Goal: Task Accomplishment & Management: Use online tool/utility

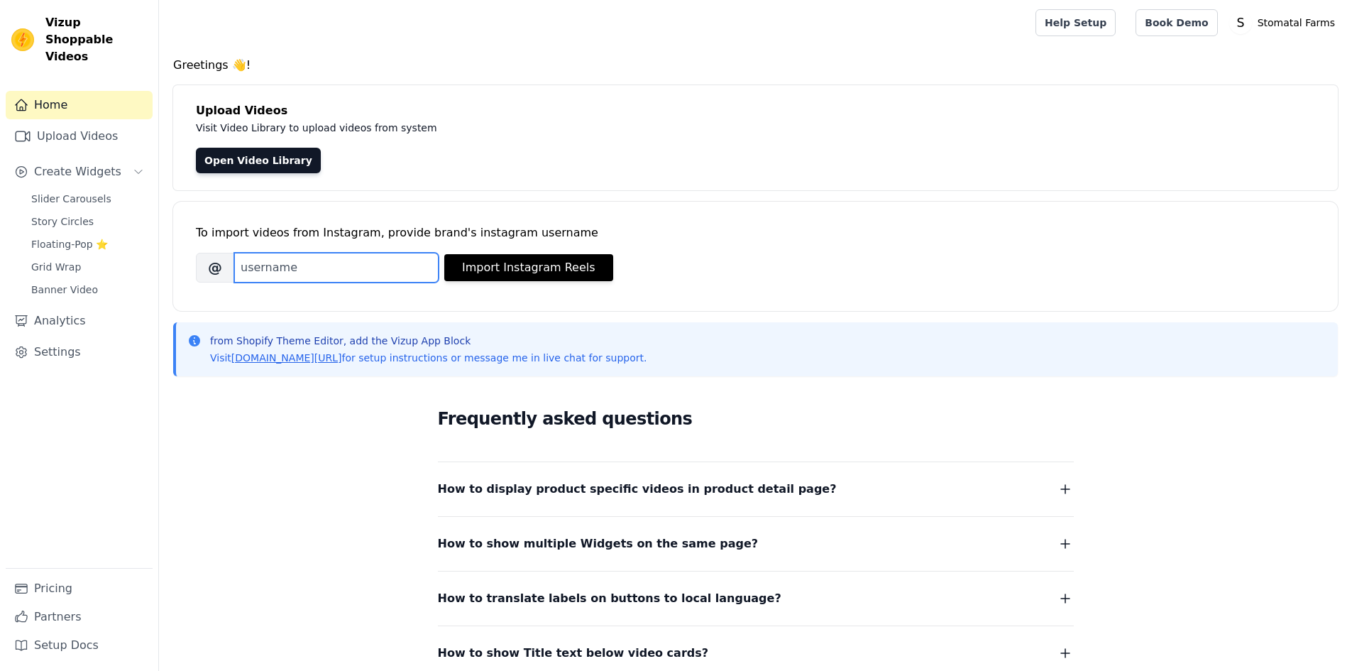
click at [361, 263] on input "Brand's Instagram Username" at bounding box center [336, 268] width 204 height 30
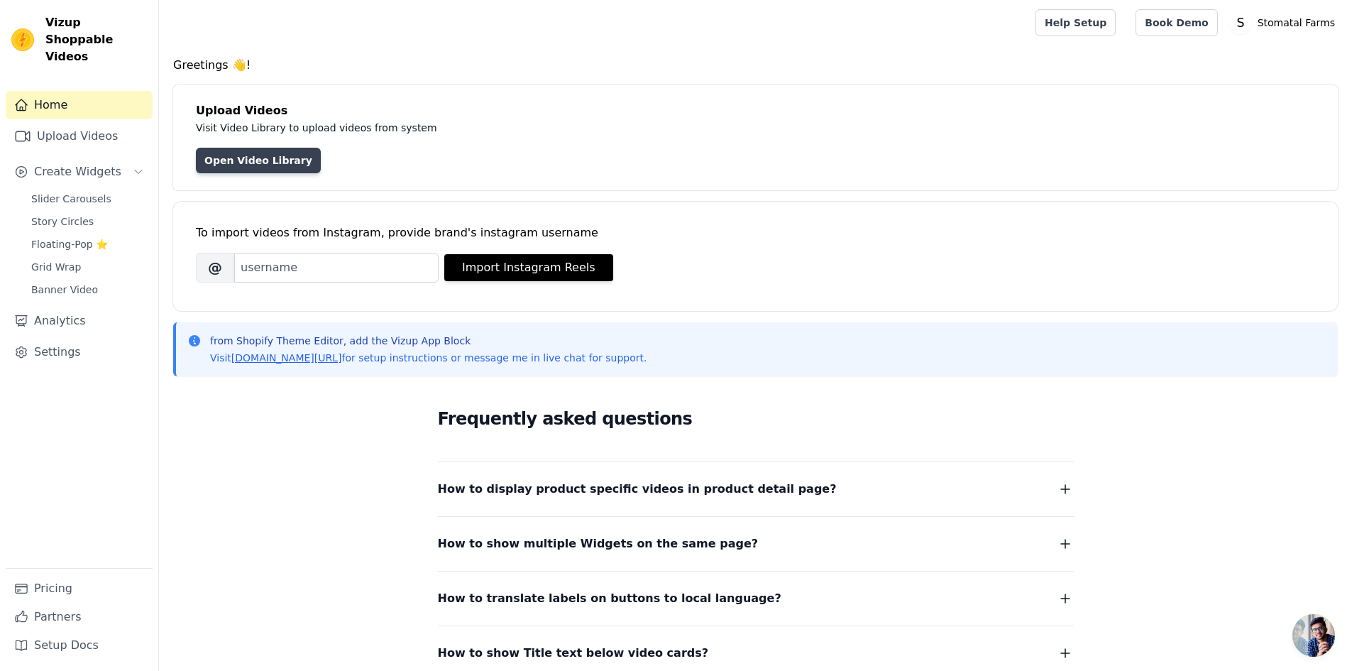
click at [273, 165] on link "Open Video Library" at bounding box center [258, 161] width 125 height 26
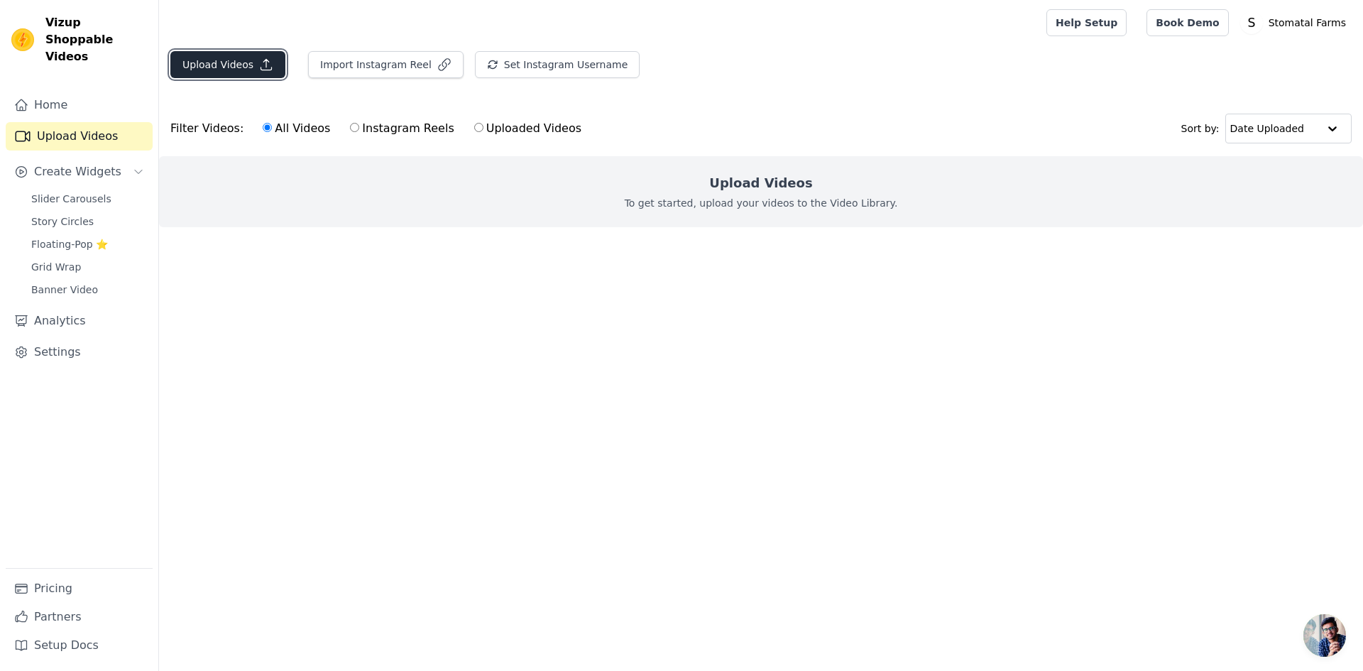
click at [229, 63] on button "Upload Videos" at bounding box center [227, 64] width 115 height 27
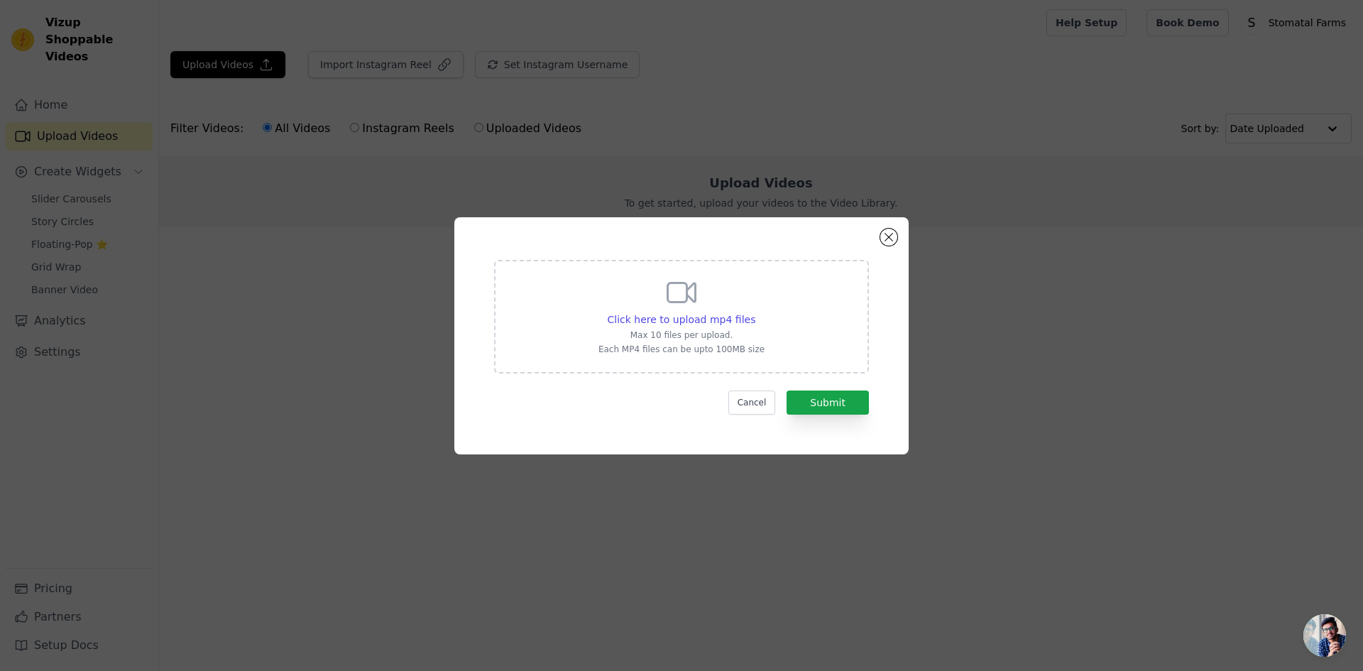
click at [682, 287] on icon at bounding box center [681, 292] width 34 height 34
click at [754, 312] on input "Click here to upload mp4 files Max 10 files per upload. Each MP4 files can be u…" at bounding box center [754, 312] width 1 height 1
type input "C:\fakepath\WhatsApp Video [DATE] 6.07.35 PM.mp4"
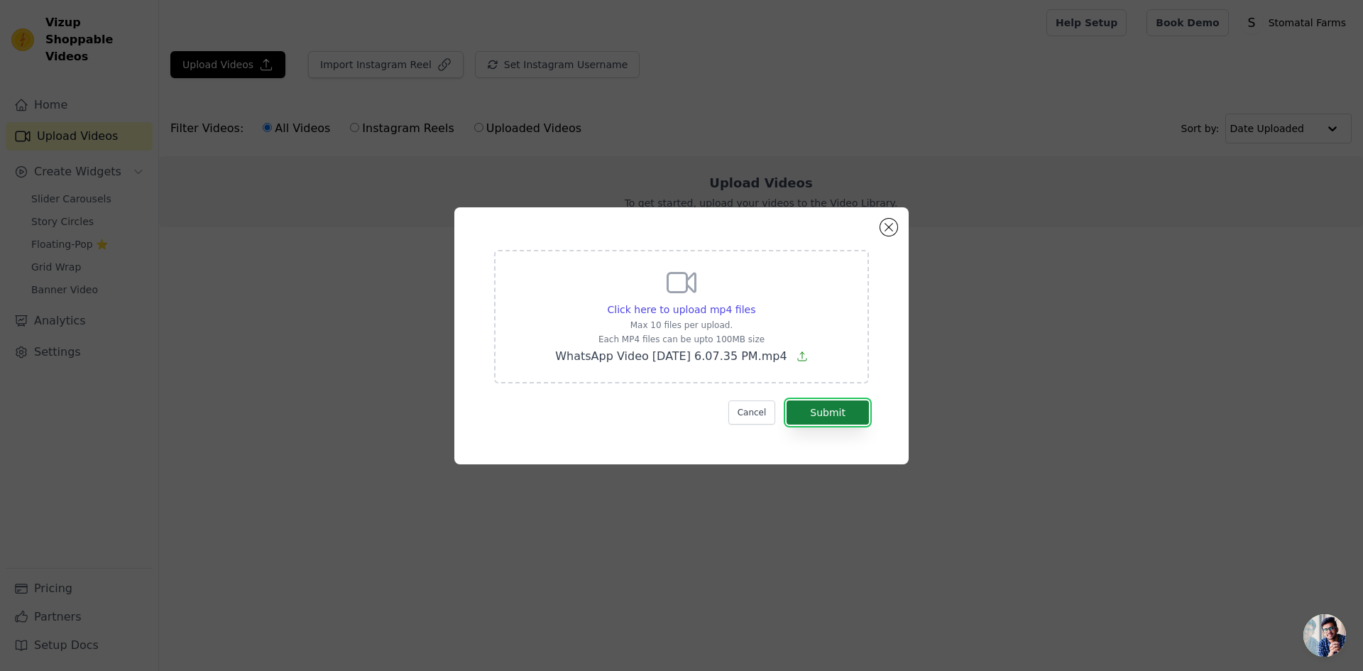
click at [835, 422] on button "Submit" at bounding box center [827, 412] width 82 height 24
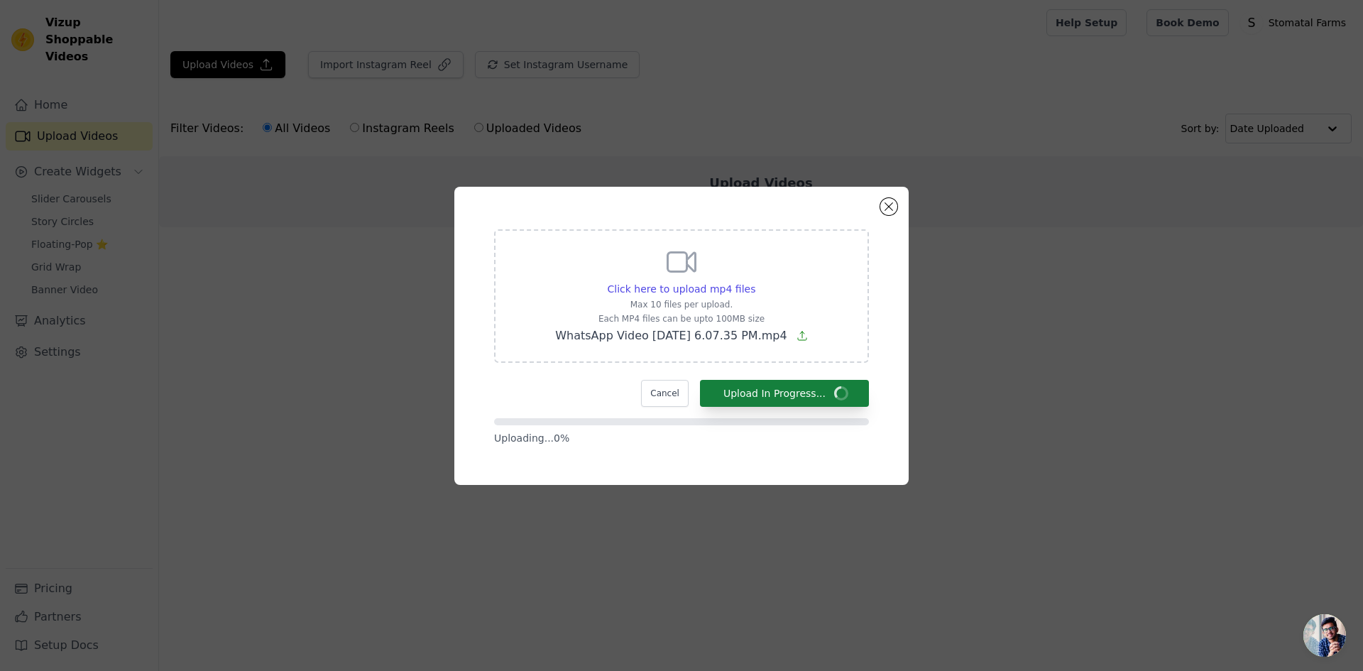
click at [835, 415] on form "Click here to upload mp4 files Max 10 files per upload. Each MP4 files can be u…" at bounding box center [681, 337] width 375 height 216
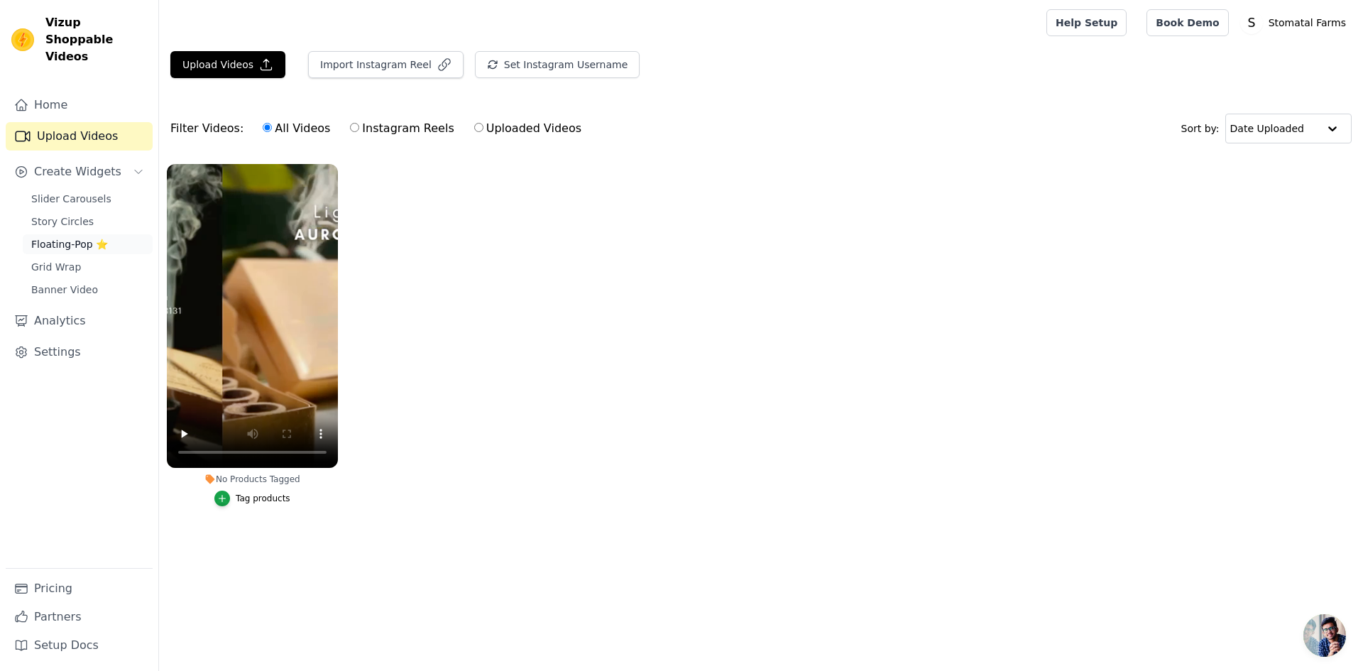
click at [71, 237] on span "Floating-Pop ⭐" at bounding box center [69, 244] width 77 height 14
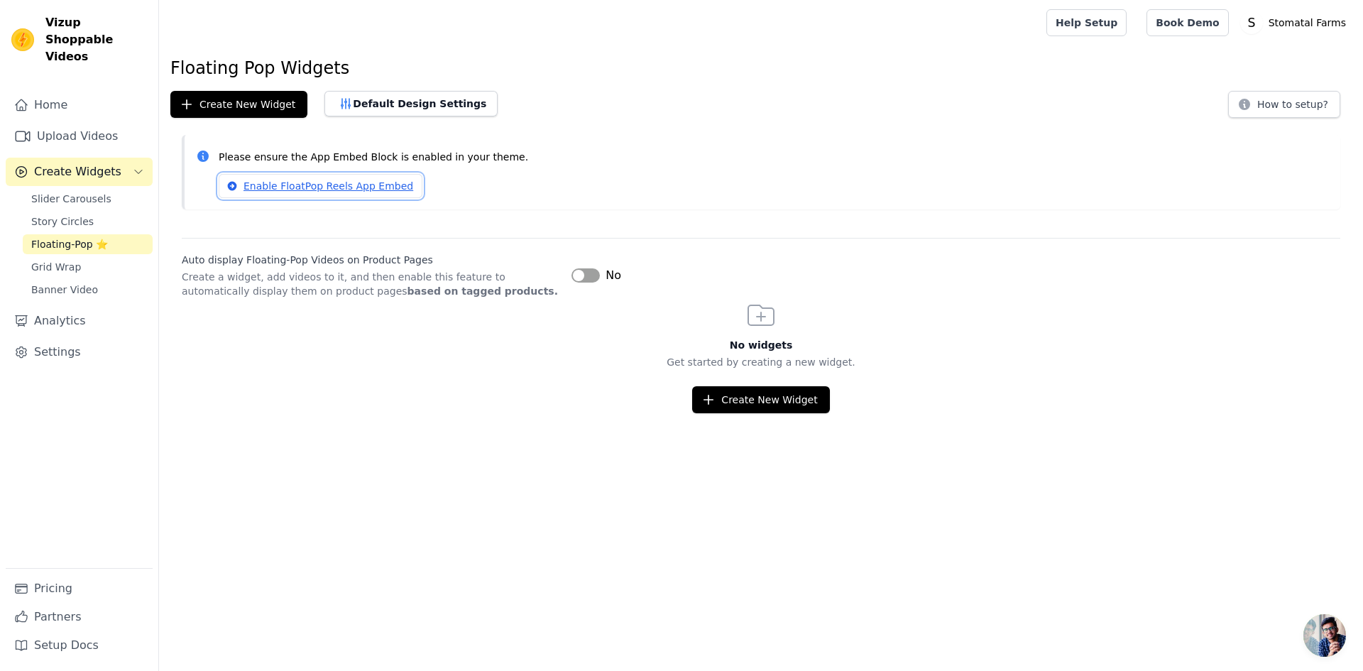
click at [366, 181] on link "Enable FloatPop Reels App Embed" at bounding box center [321, 186] width 204 height 24
click at [733, 409] on button "Create New Widget" at bounding box center [760, 399] width 137 height 27
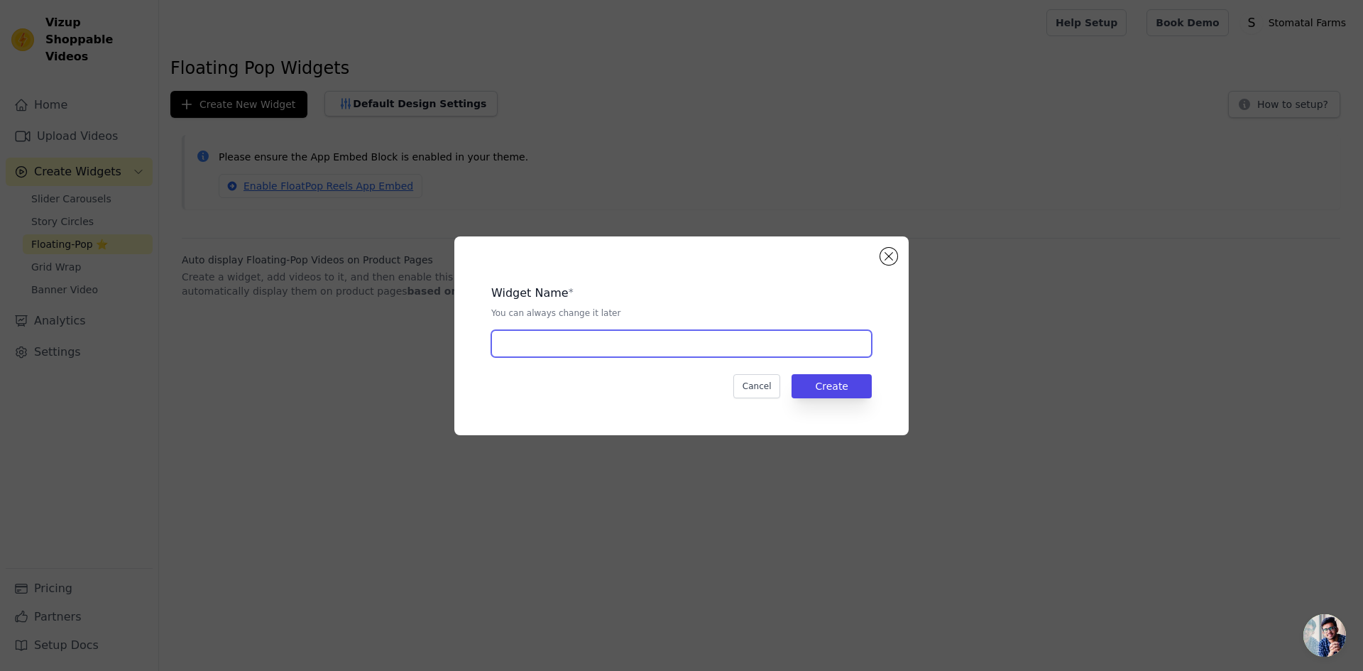
click at [726, 348] on input "text" at bounding box center [681, 343] width 380 height 27
type input "Video pop"
click at [845, 383] on button "Create" at bounding box center [831, 386] width 80 height 24
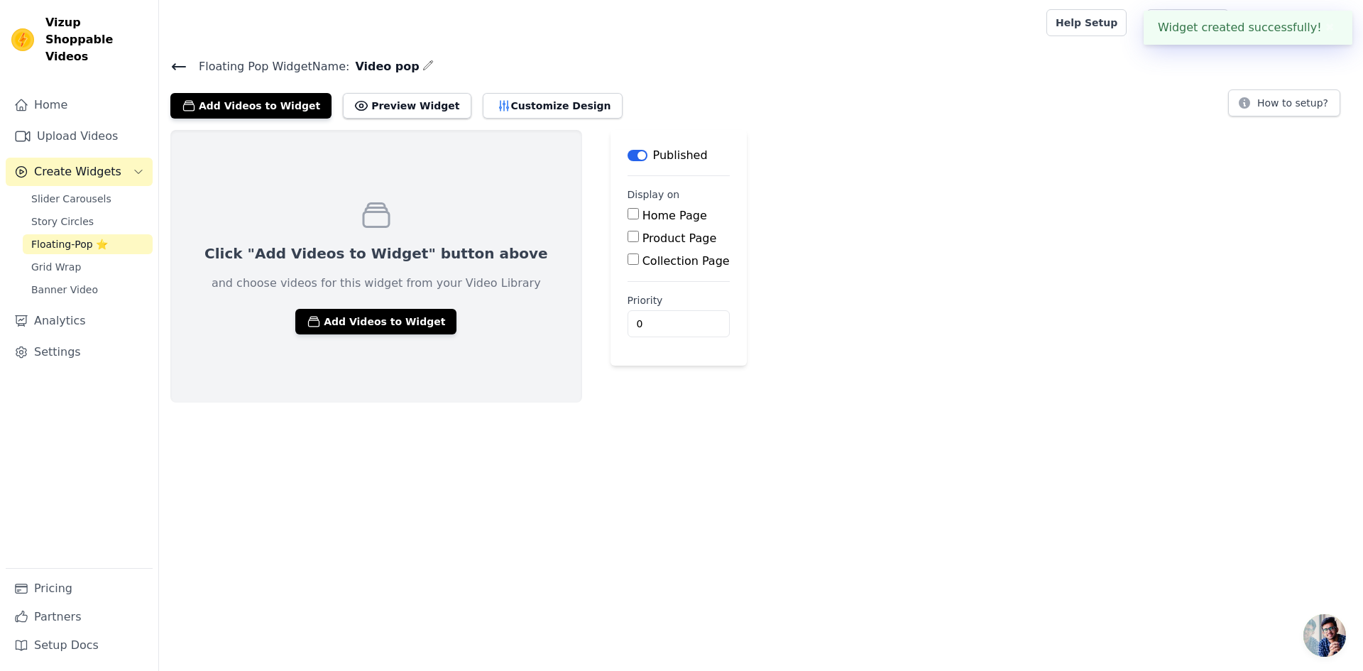
click at [627, 216] on input "Home Page" at bounding box center [632, 213] width 11 height 11
checkbox input "true"
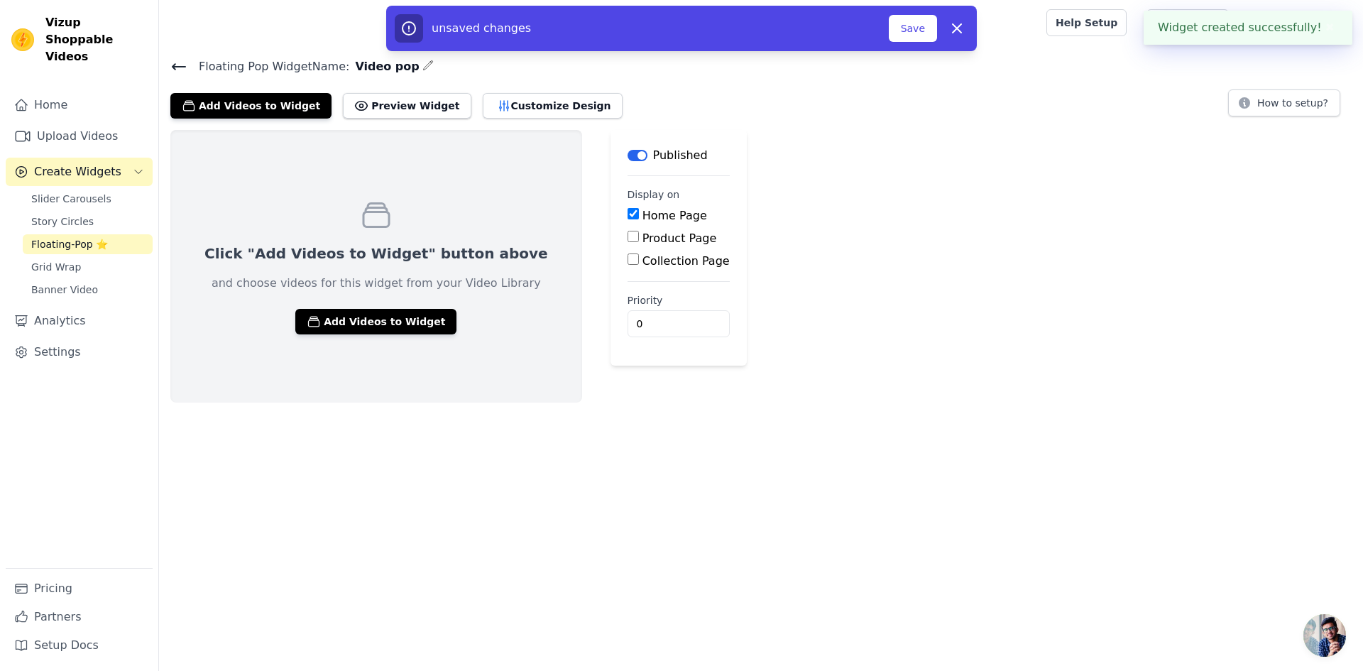
click at [627, 236] on input "Product Page" at bounding box center [632, 236] width 11 height 11
checkbox input "true"
click at [627, 269] on div "All Product Pages Specific Product Pages" at bounding box center [704, 270] width 154 height 34
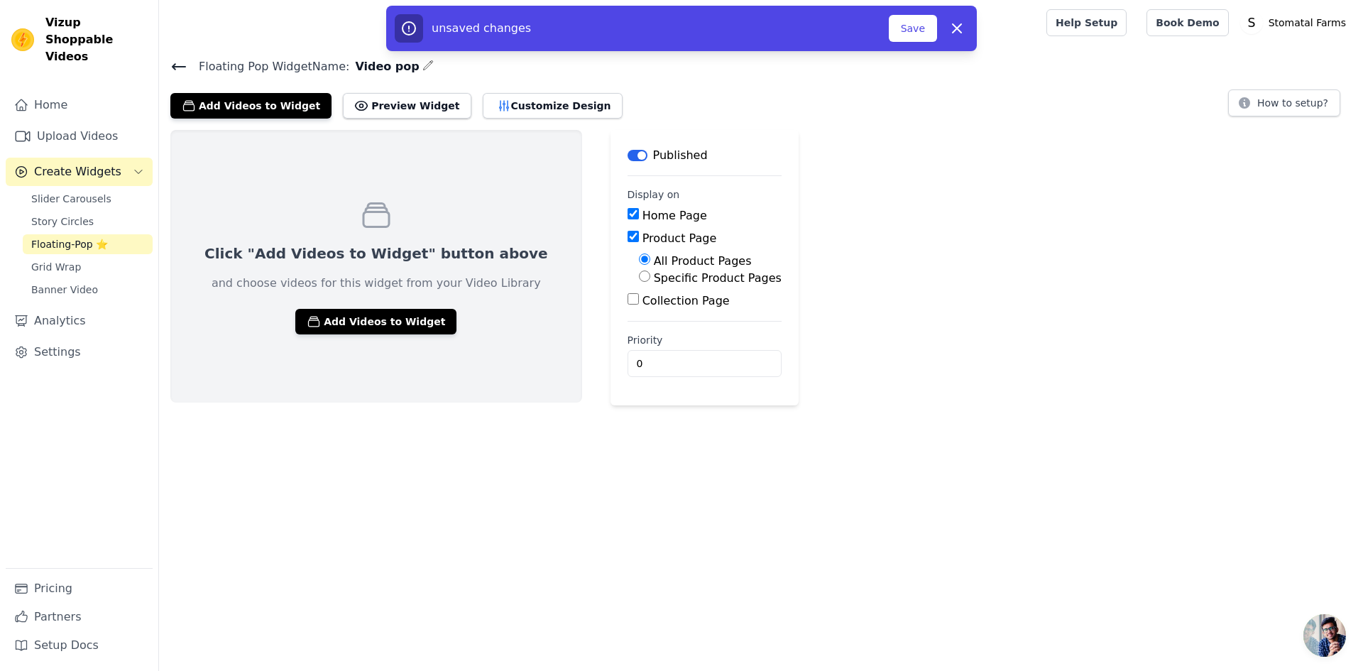
click at [627, 300] on input "Collection Page" at bounding box center [632, 298] width 11 height 11
checkbox input "true"
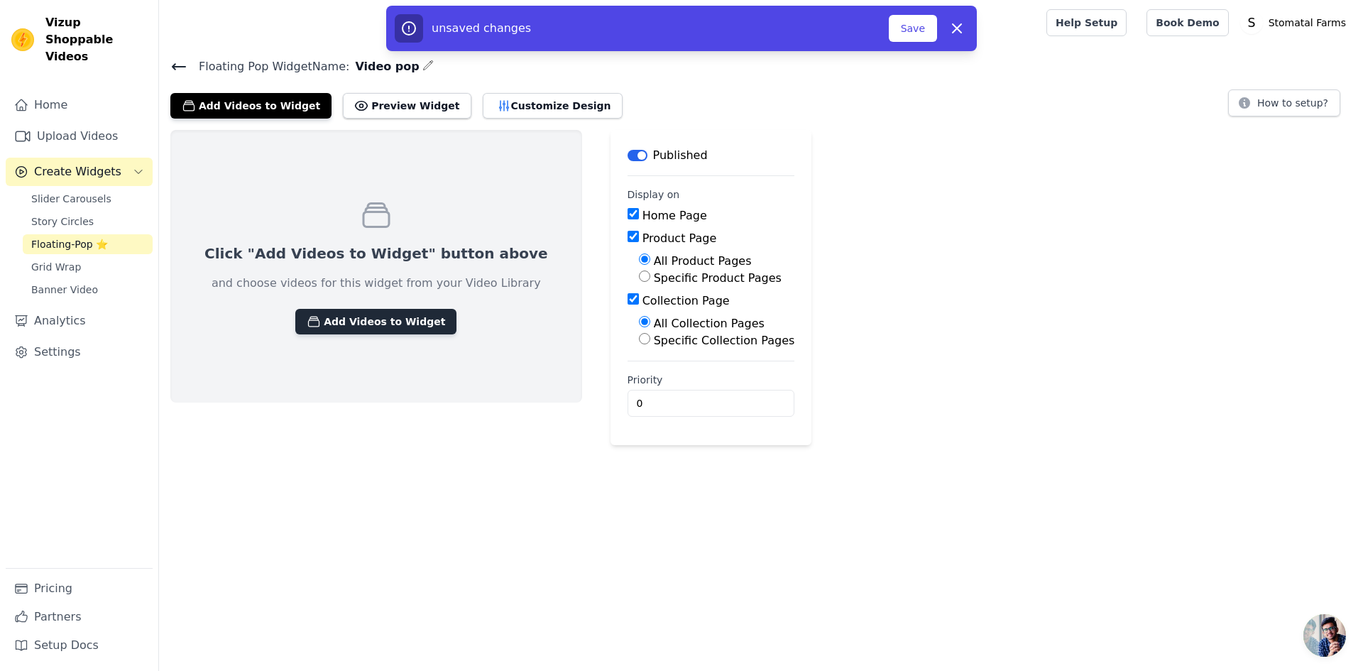
click at [365, 332] on button "Add Videos to Widget" at bounding box center [375, 322] width 161 height 26
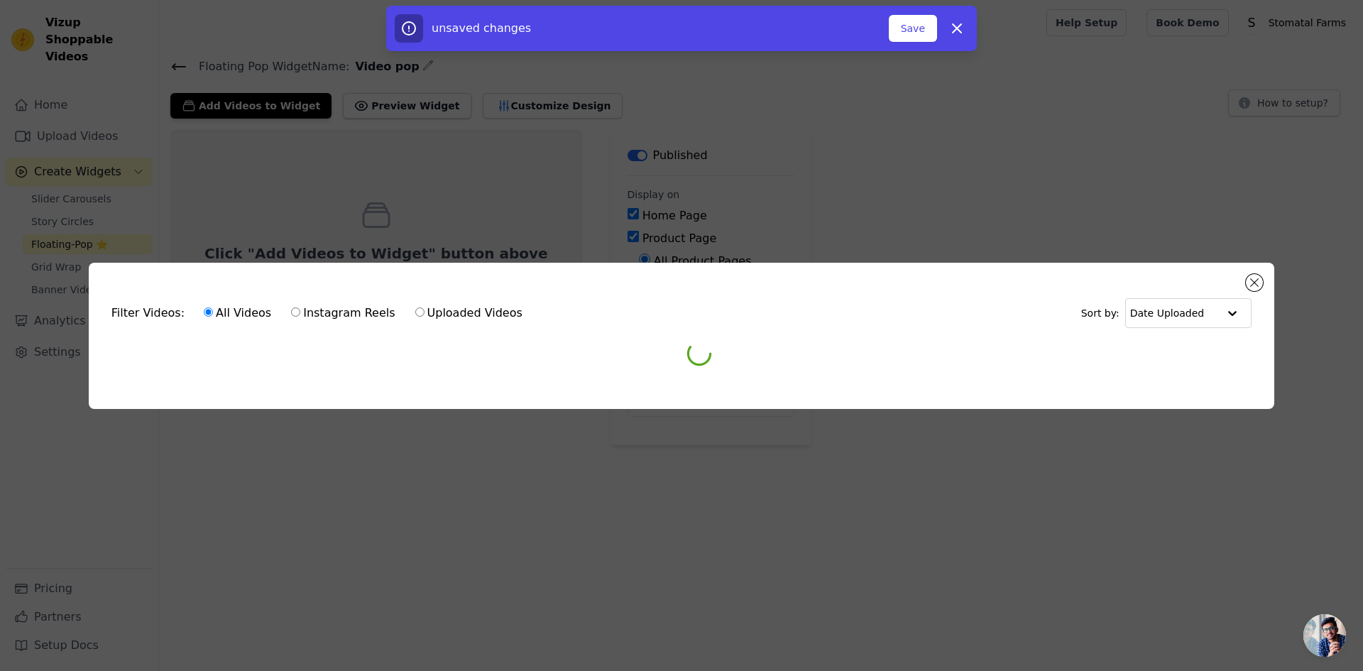
click at [365, 332] on form "Filter Videos: All Videos Instagram Reels Uploaded Videos Sort by: Date Uploaded" at bounding box center [681, 324] width 1163 height 78
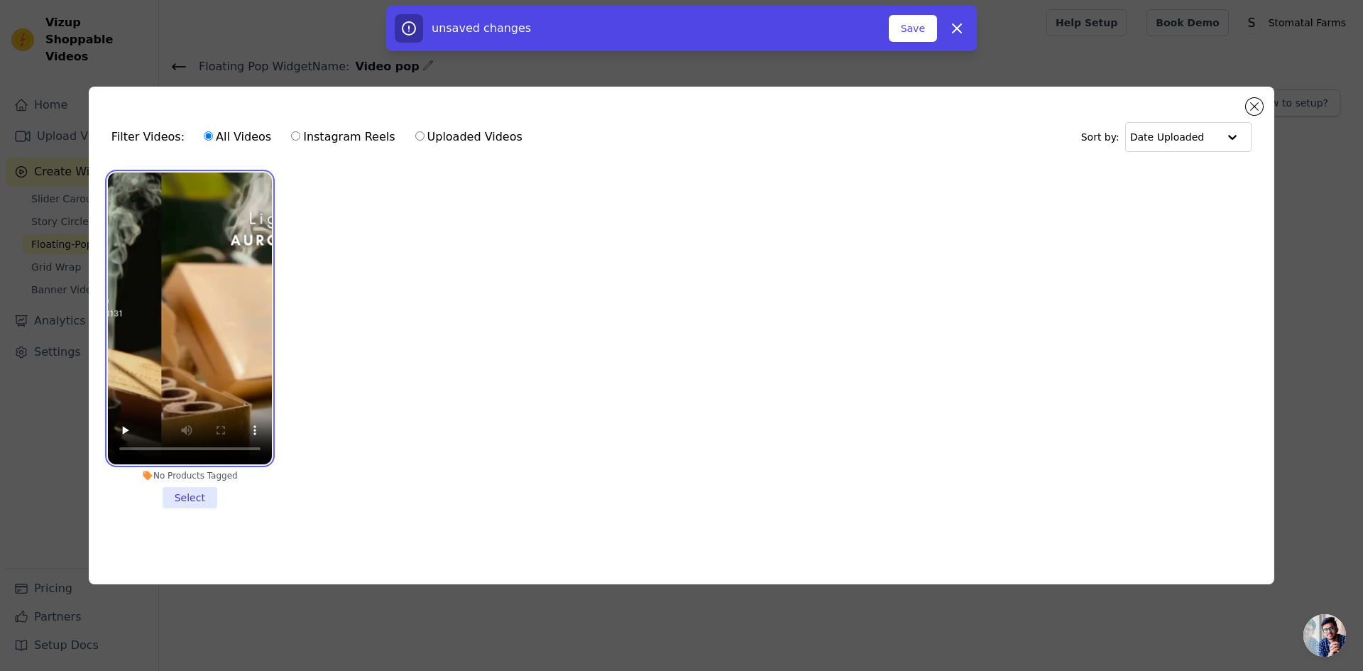
click at [229, 326] on video at bounding box center [190, 318] width 164 height 292
click at [190, 500] on li "No Products Tagged Select" at bounding box center [190, 340] width 164 height 336
click at [0, 0] on input "No Products Tagged Select" at bounding box center [0, 0] width 0 height 0
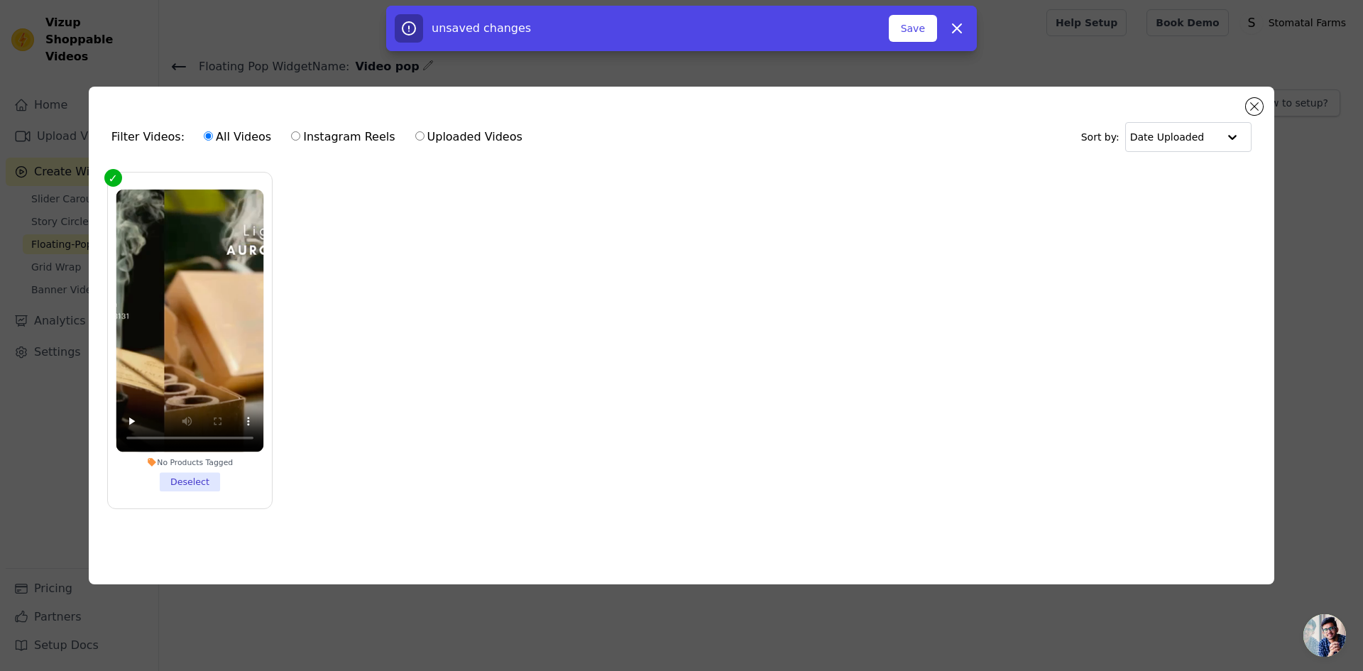
click at [924, 46] on div "unsaved changes Save Dismiss" at bounding box center [681, 28] width 591 height 45
click at [921, 35] on button "Save" at bounding box center [913, 28] width 48 height 27
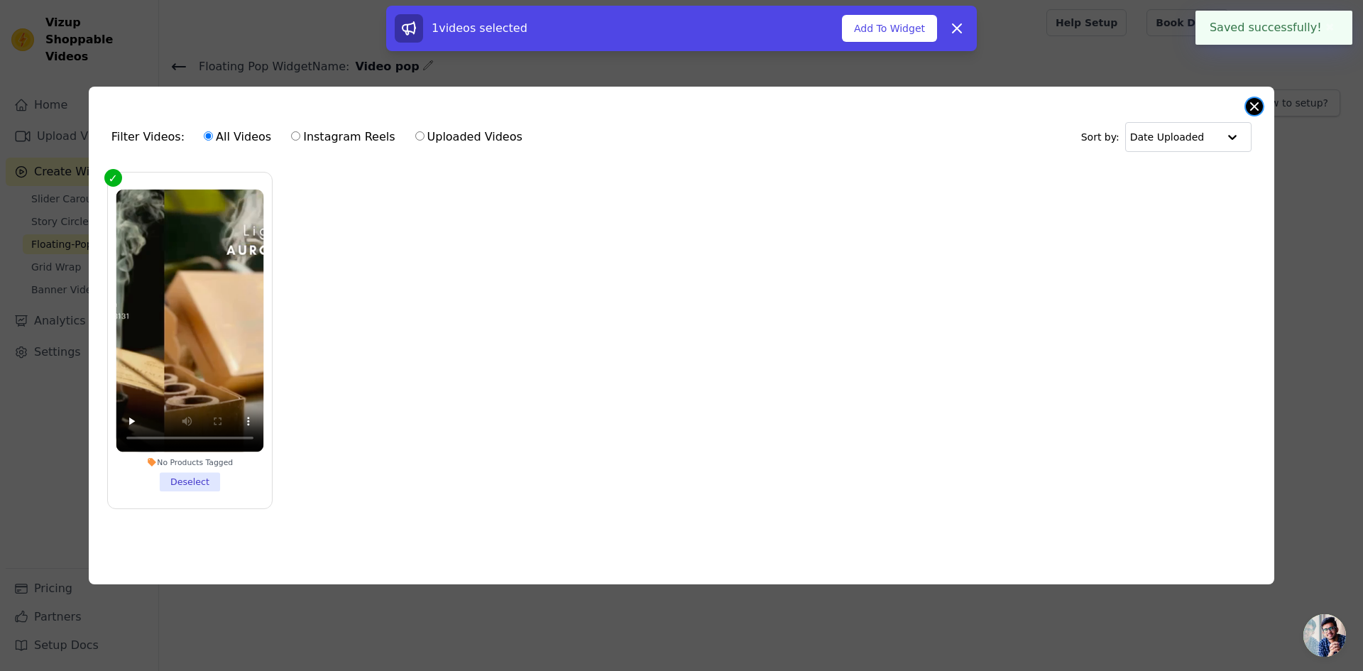
click at [1248, 99] on button "Close modal" at bounding box center [1254, 106] width 17 height 17
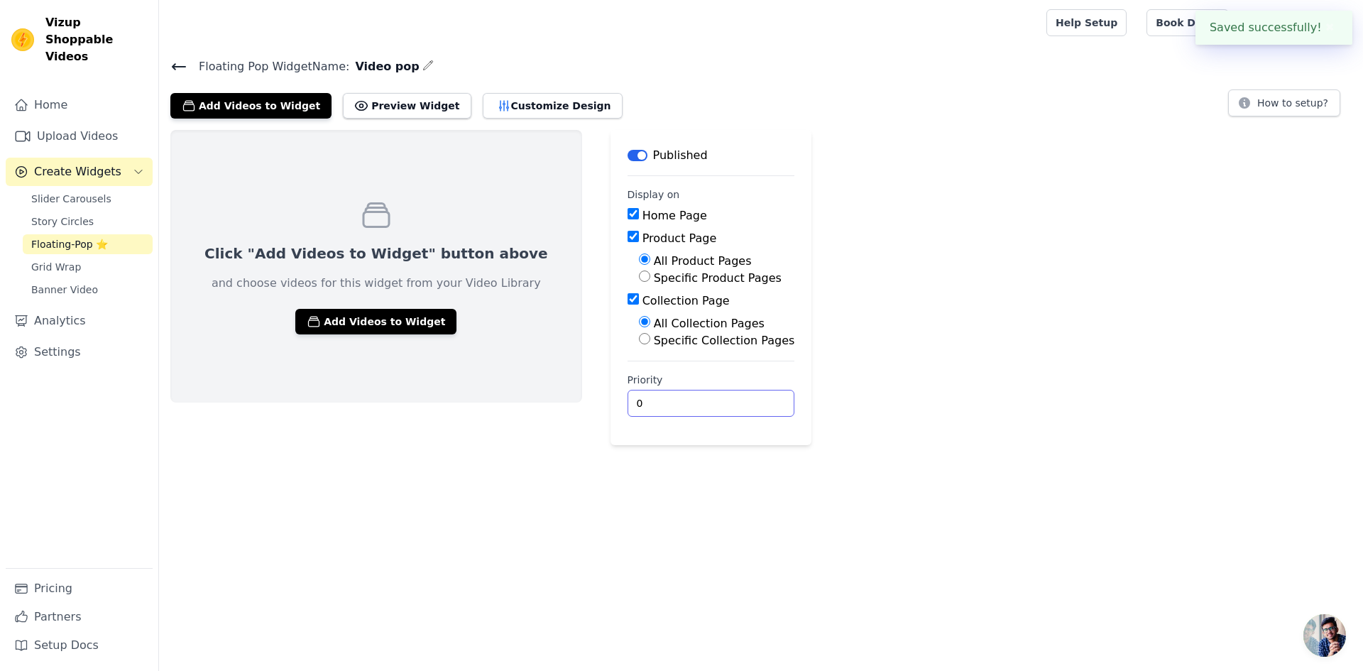
drag, startPoint x: 595, startPoint y: 410, endPoint x: 547, endPoint y: 406, distance: 47.7
click at [547, 406] on div "Click "Add Videos to Widget" button above and choose videos for this widget fro…" at bounding box center [761, 287] width 1204 height 315
click at [1222, 366] on div "Click "Add Videos to Widget" button above and choose videos for this widget fro…" at bounding box center [761, 287] width 1204 height 315
click at [70, 237] on span "Floating-Pop ⭐" at bounding box center [69, 244] width 77 height 14
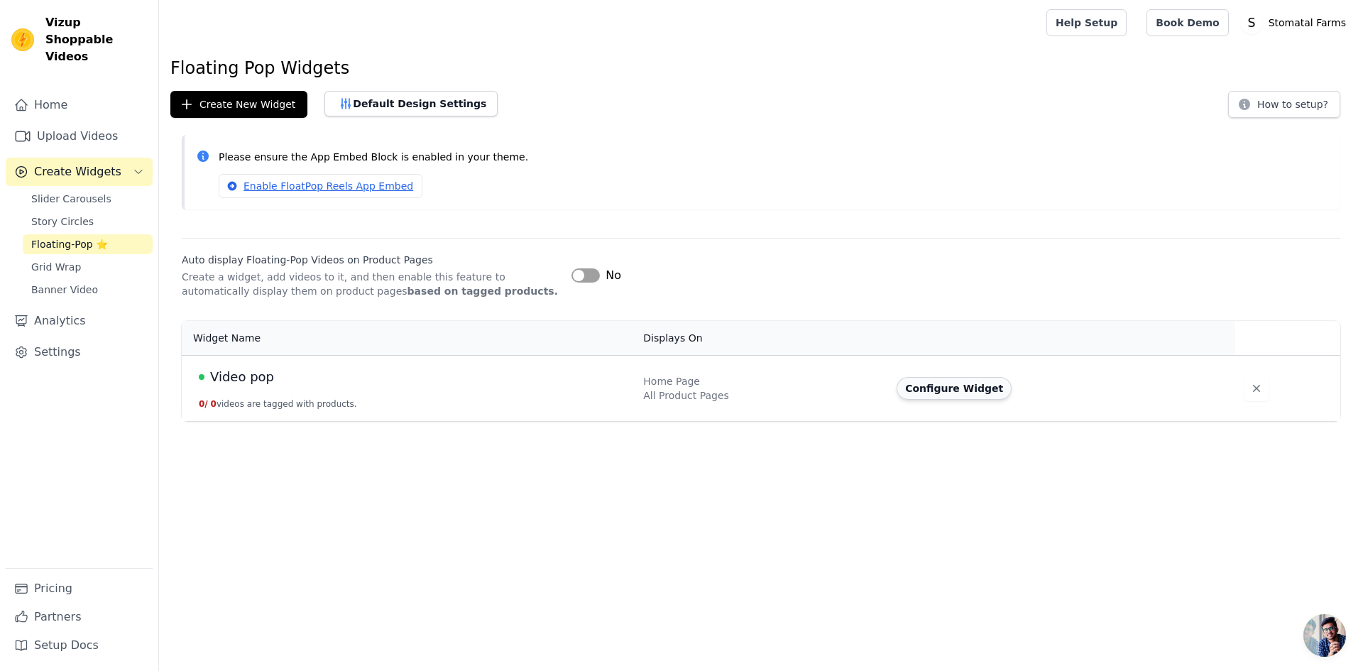
click at [922, 386] on button "Configure Widget" at bounding box center [953, 388] width 115 height 23
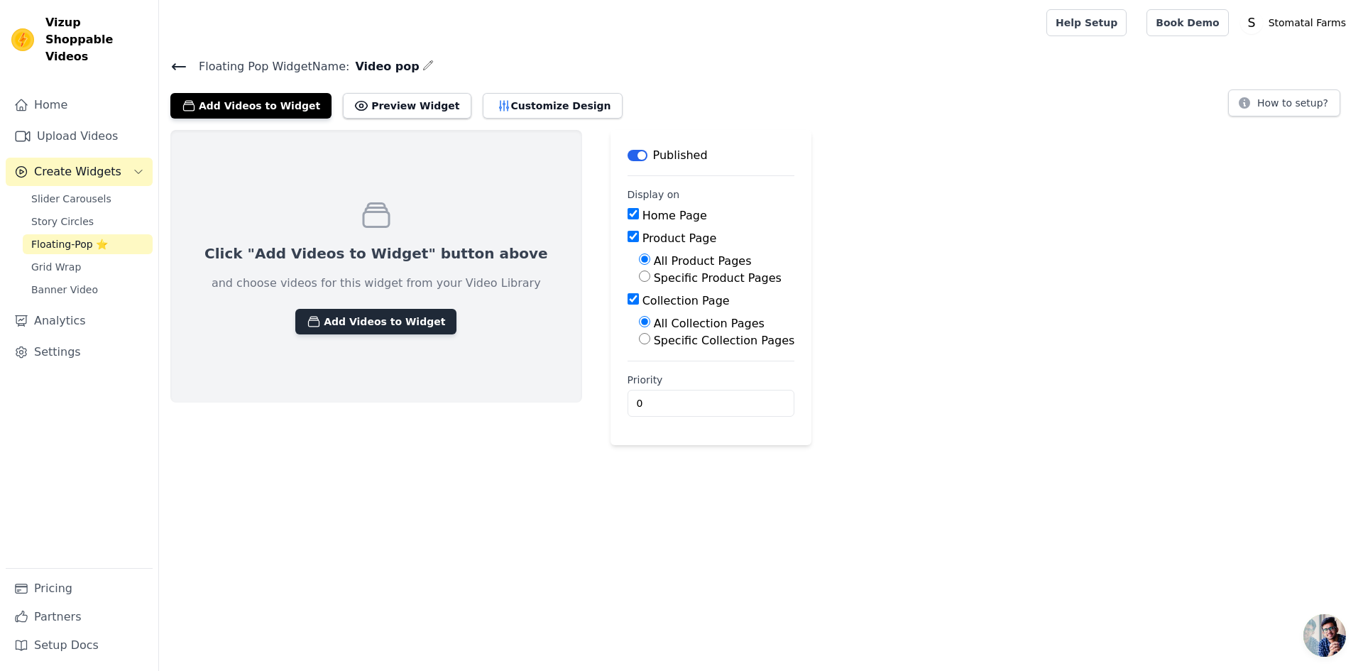
click at [340, 315] on button "Add Videos to Widget" at bounding box center [375, 322] width 161 height 26
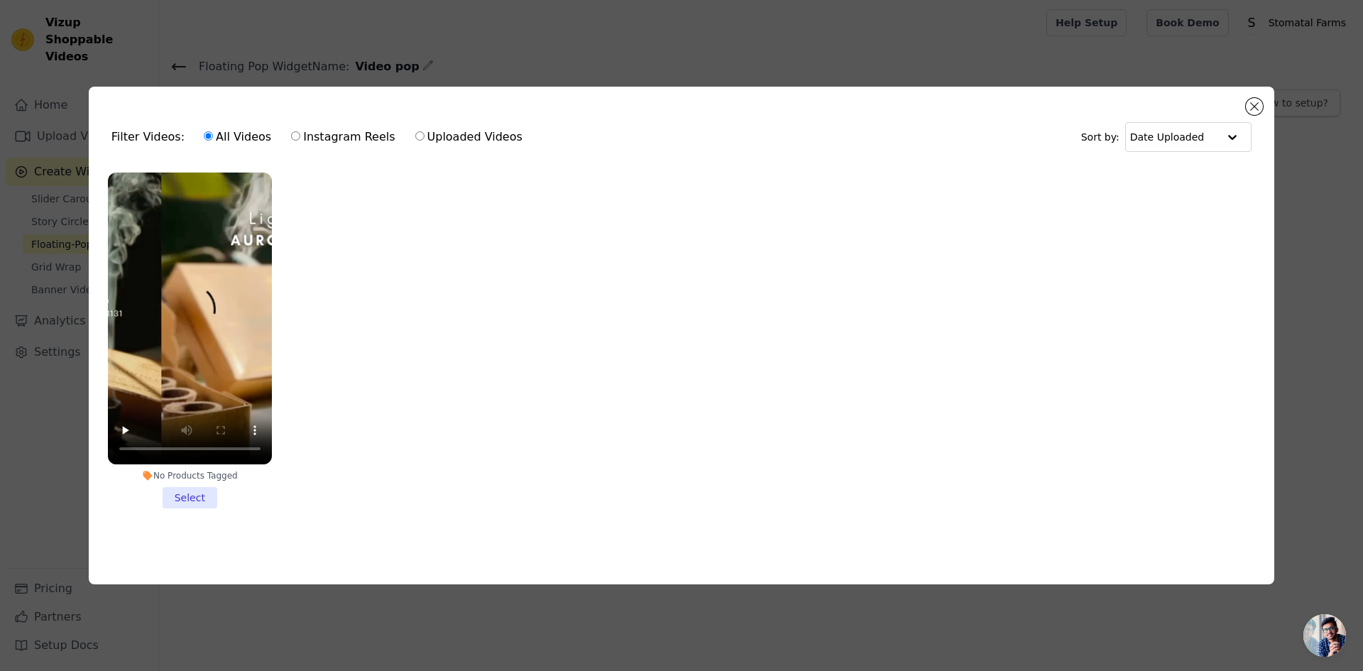
click at [181, 495] on li "No Products Tagged Select" at bounding box center [190, 340] width 164 height 336
click at [0, 0] on input "No Products Tagged Select" at bounding box center [0, 0] width 0 height 0
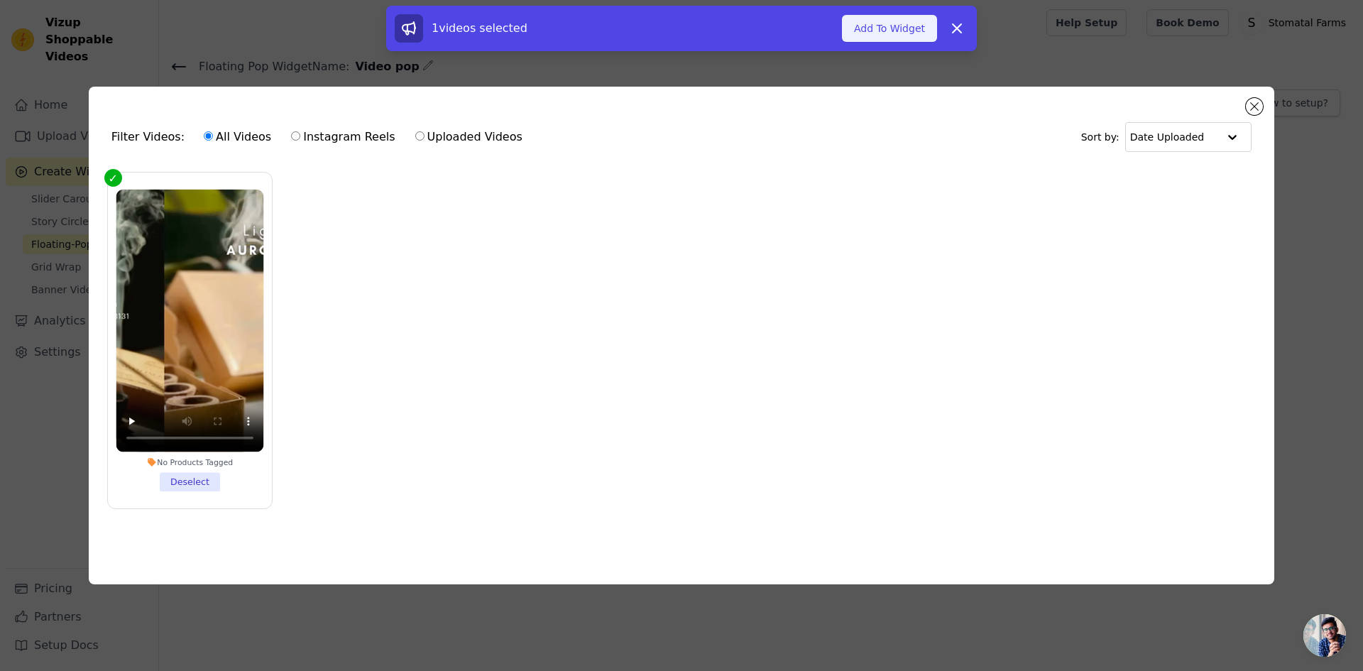
click at [899, 35] on button "Add To Widget" at bounding box center [889, 28] width 95 height 27
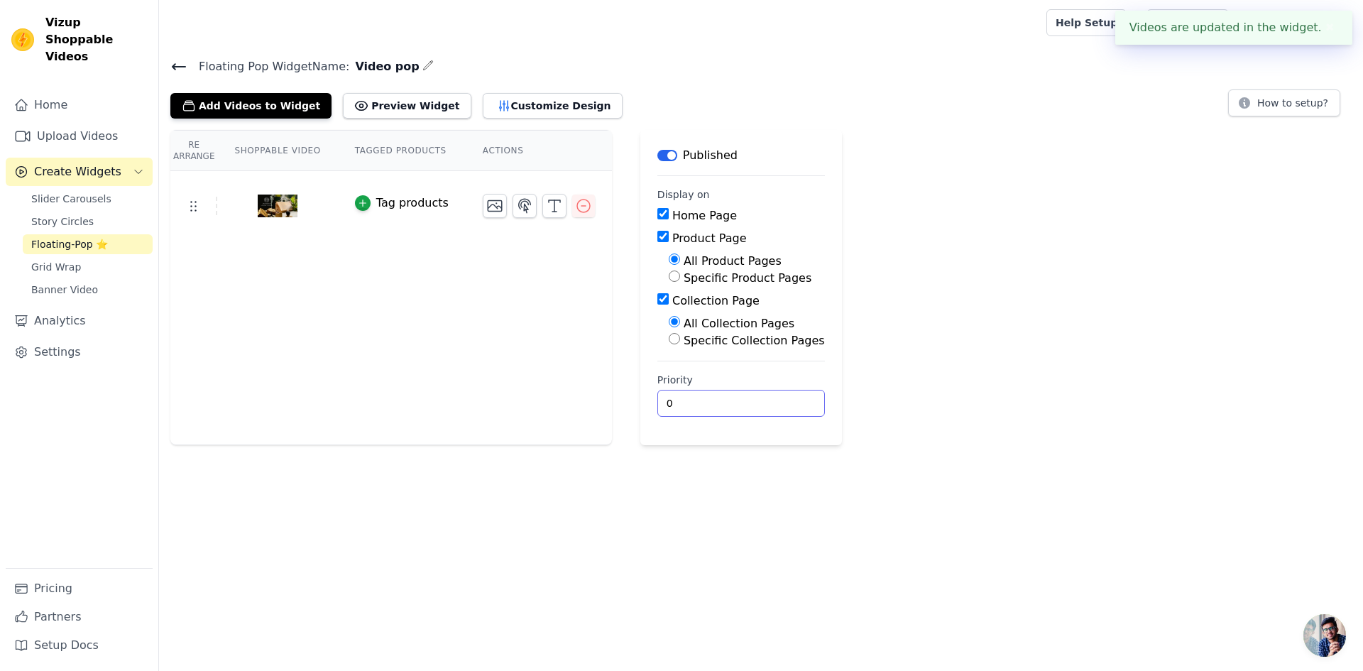
drag, startPoint x: 657, startPoint y: 410, endPoint x: 617, endPoint y: 410, distance: 39.0
click at [617, 410] on div "Re Arrange Shoppable Video Tagged Products Actions Tag products Save Videos In …" at bounding box center [761, 287] width 1204 height 315
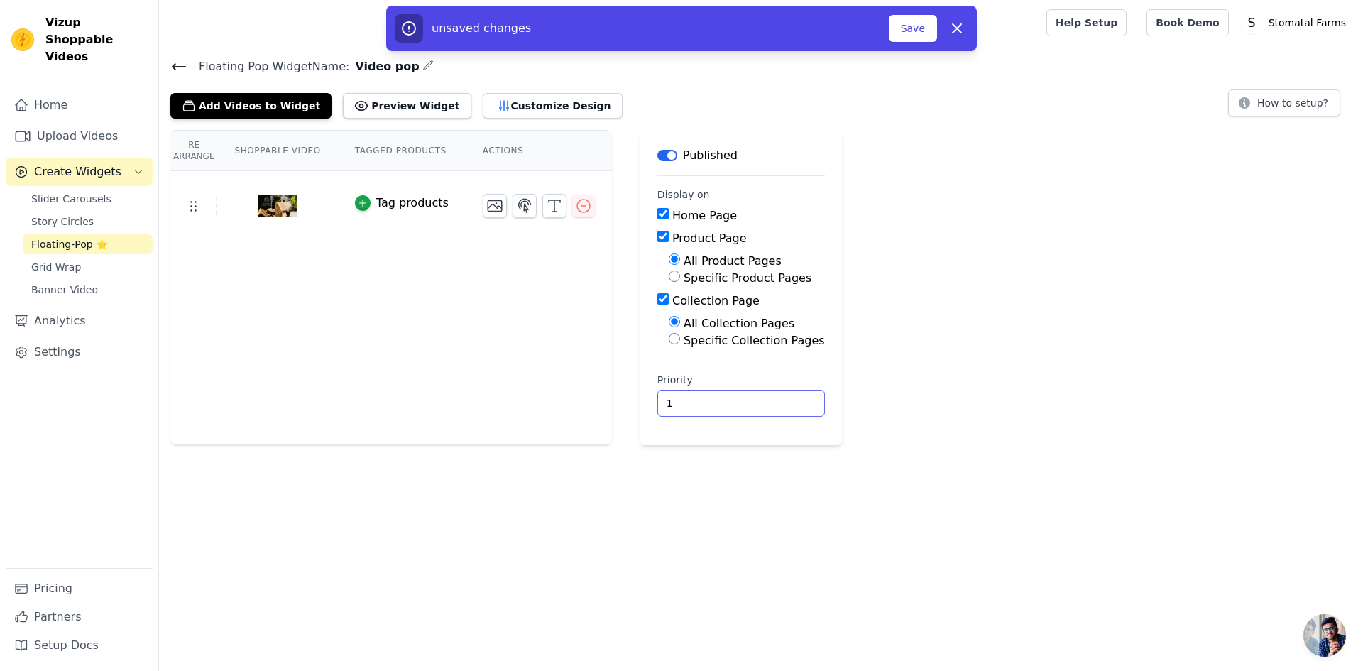
drag, startPoint x: 680, startPoint y: 404, endPoint x: 597, endPoint y: 407, distance: 83.1
click at [597, 407] on div "Re Arrange Shoppable Video Tagged Products Actions Tag products Save Videos In …" at bounding box center [761, 287] width 1204 height 315
type input "0"
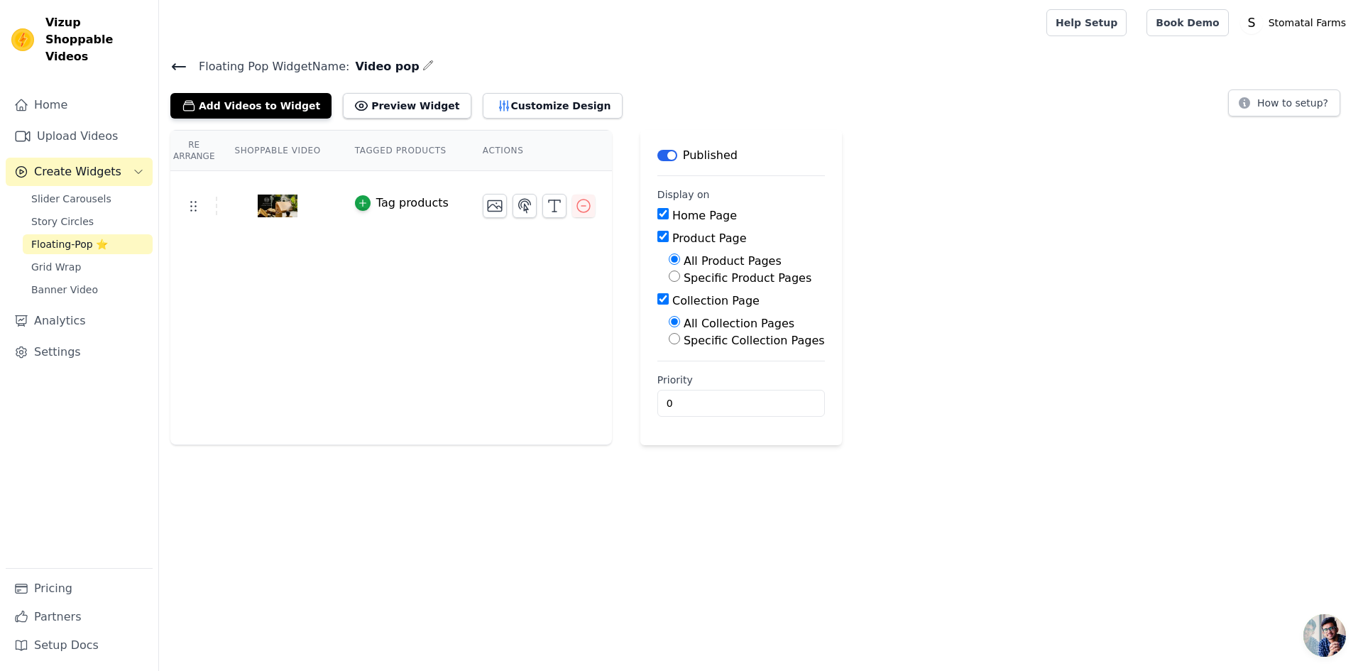
click at [1058, 263] on div "Re Arrange Shoppable Video Tagged Products Actions Tag products Save Videos In …" at bounding box center [761, 287] width 1204 height 315
click at [1151, 371] on div "Re Arrange Shoppable Video Tagged Products Actions Tag products Save Videos In …" at bounding box center [761, 287] width 1204 height 315
click at [172, 72] on icon at bounding box center [178, 66] width 17 height 17
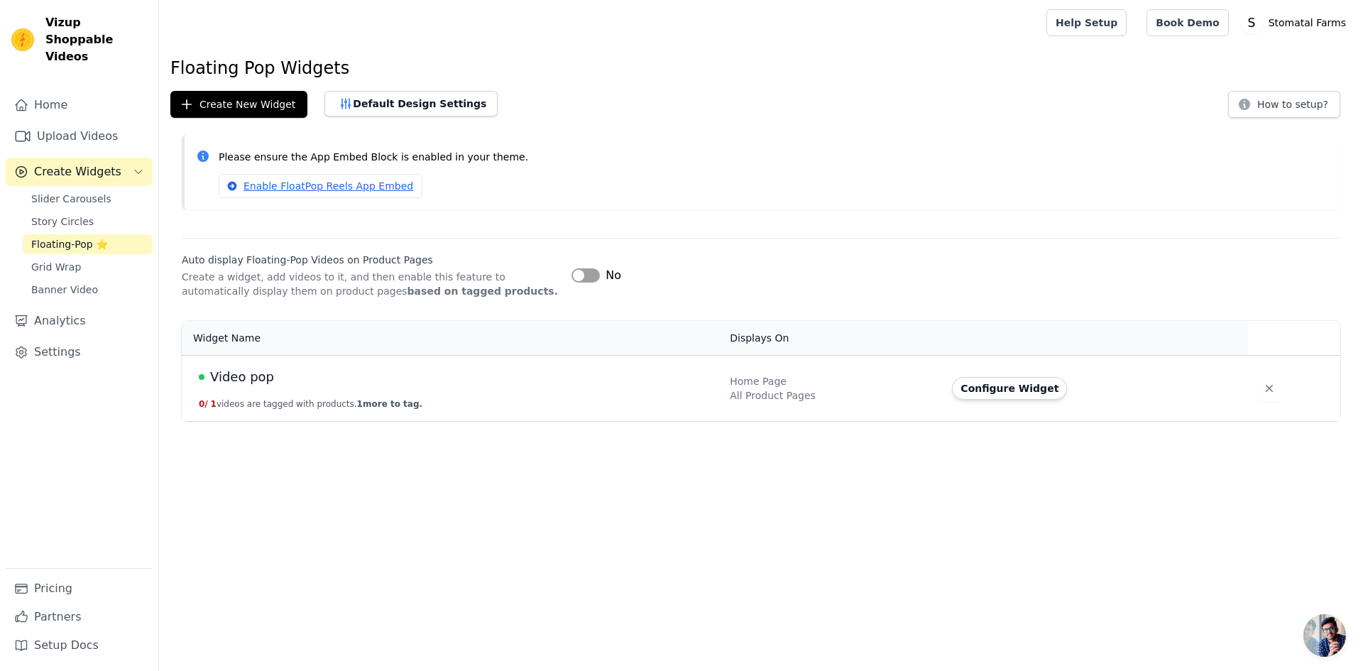
click at [292, 378] on div "Video pop" at bounding box center [456, 377] width 514 height 20
click at [654, 412] on td "Video pop 0 / 1 videos are tagged with products. 1 more to tag." at bounding box center [451, 388] width 539 height 66
click at [252, 376] on span "Video pop" at bounding box center [242, 377] width 64 height 20
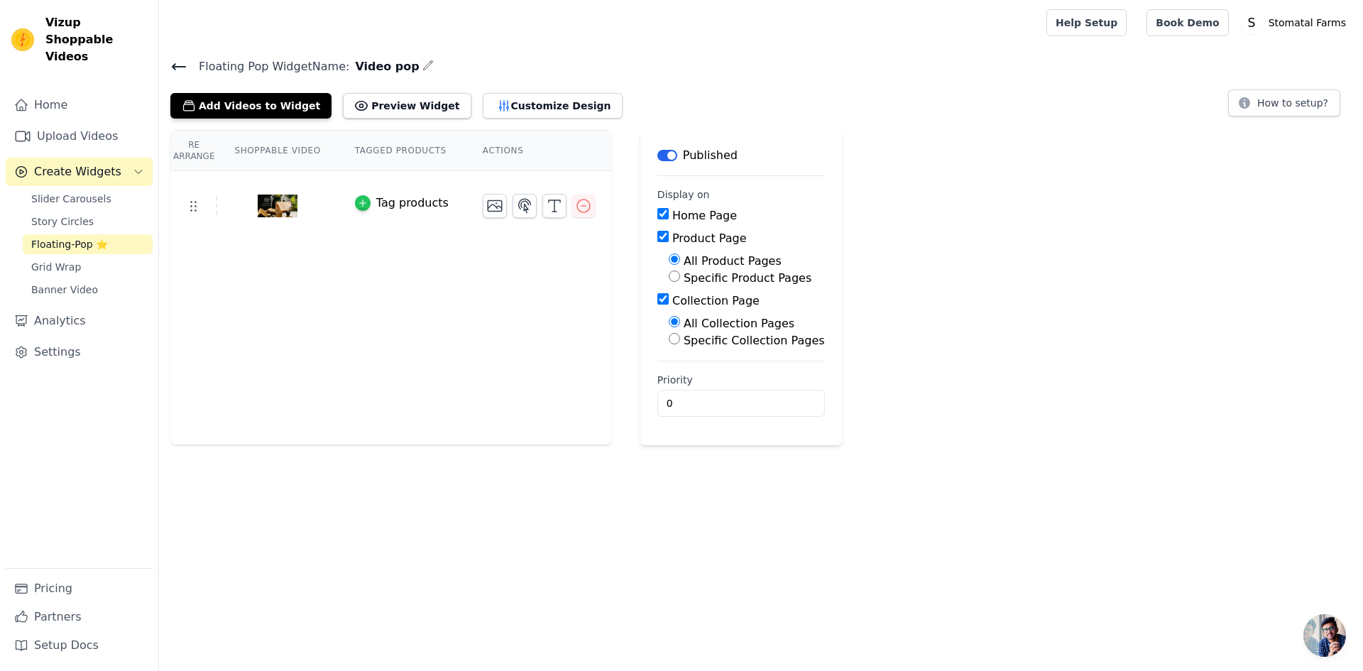
click at [358, 201] on icon "button" at bounding box center [363, 203] width 10 height 10
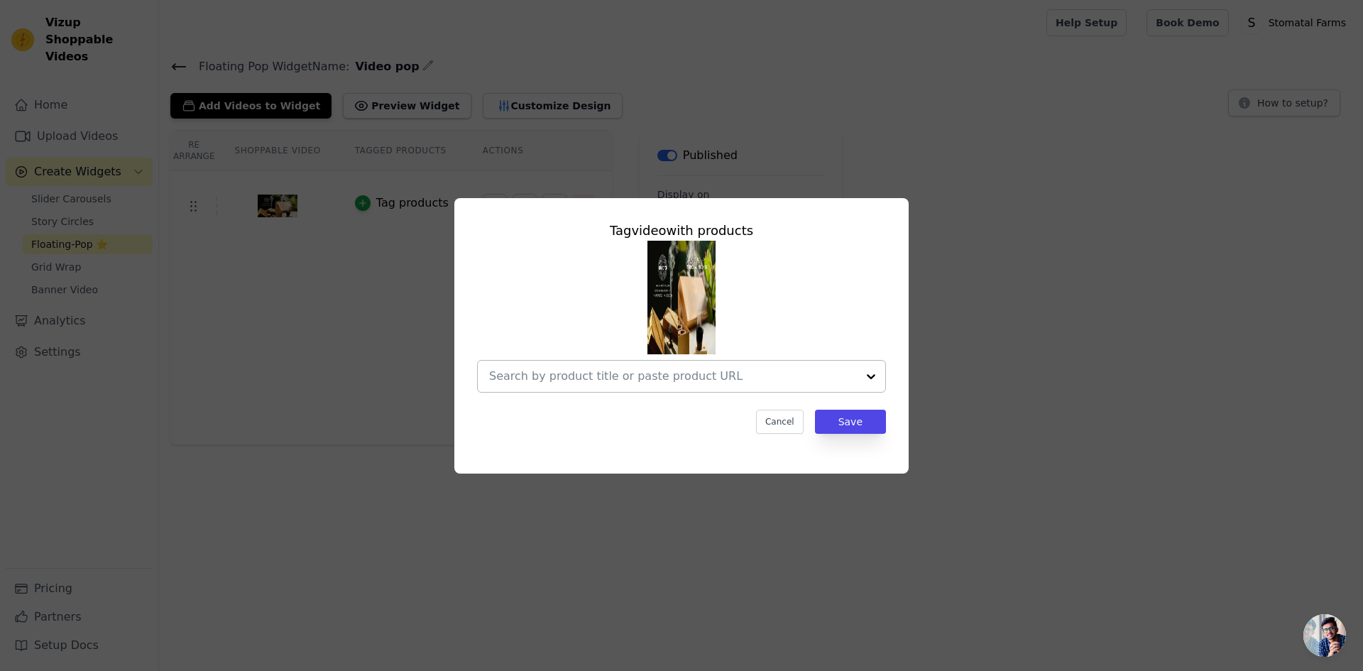
click at [708, 378] on input "text" at bounding box center [673, 376] width 368 height 17
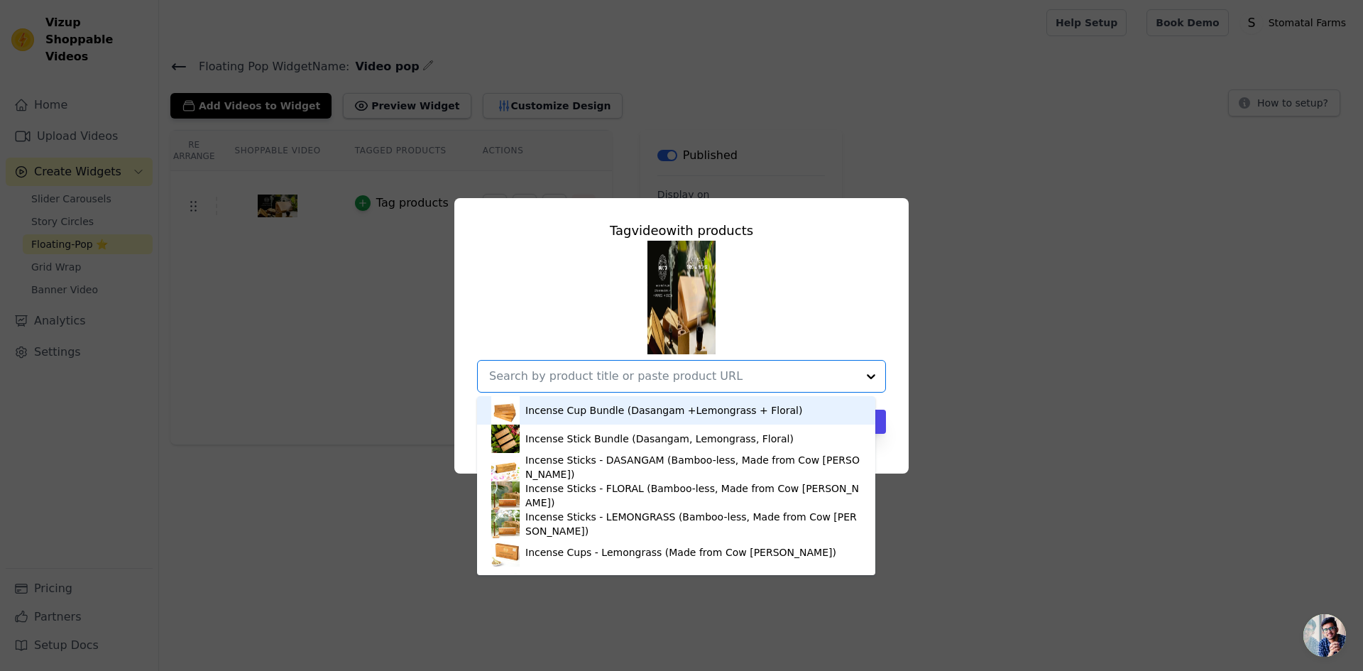
click at [620, 402] on div "Incense Cup Bundle (Dasangam +Lemongrass + Floral)" at bounding box center [676, 410] width 370 height 28
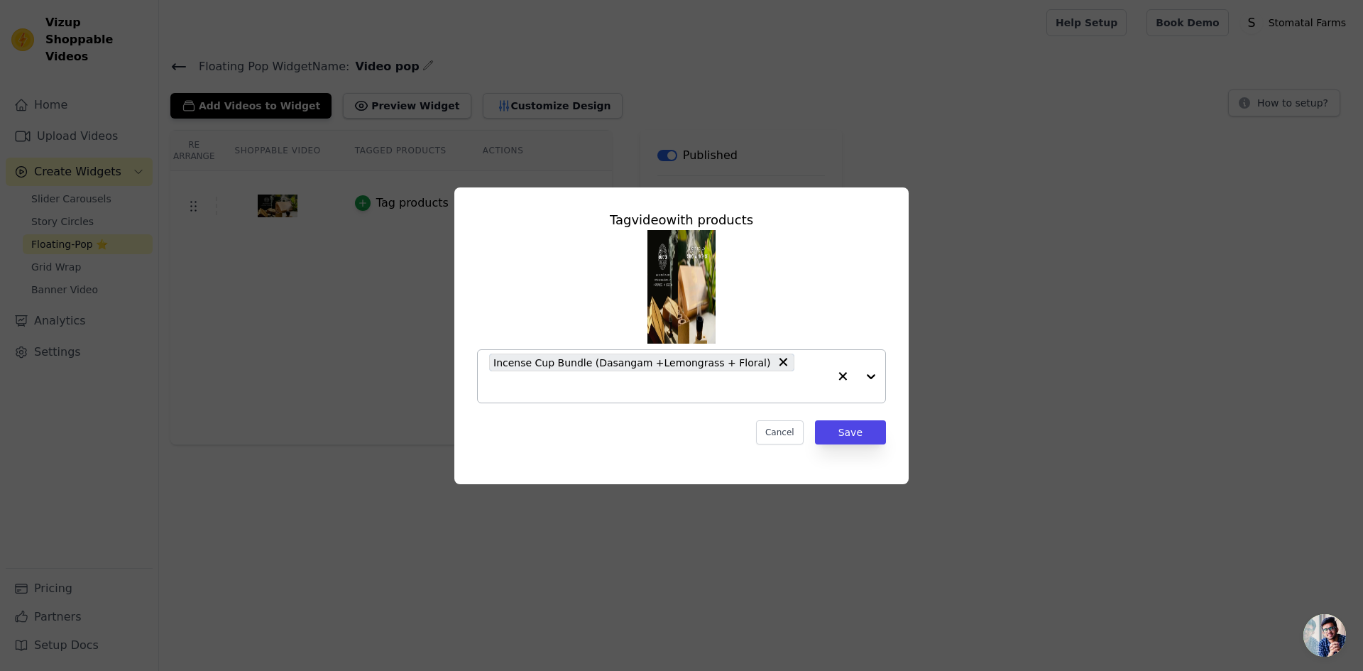
click at [622, 370] on span "Incense Cup Bundle (Dasangam +Lemongrass + Floral)" at bounding box center [631, 362] width 277 height 16
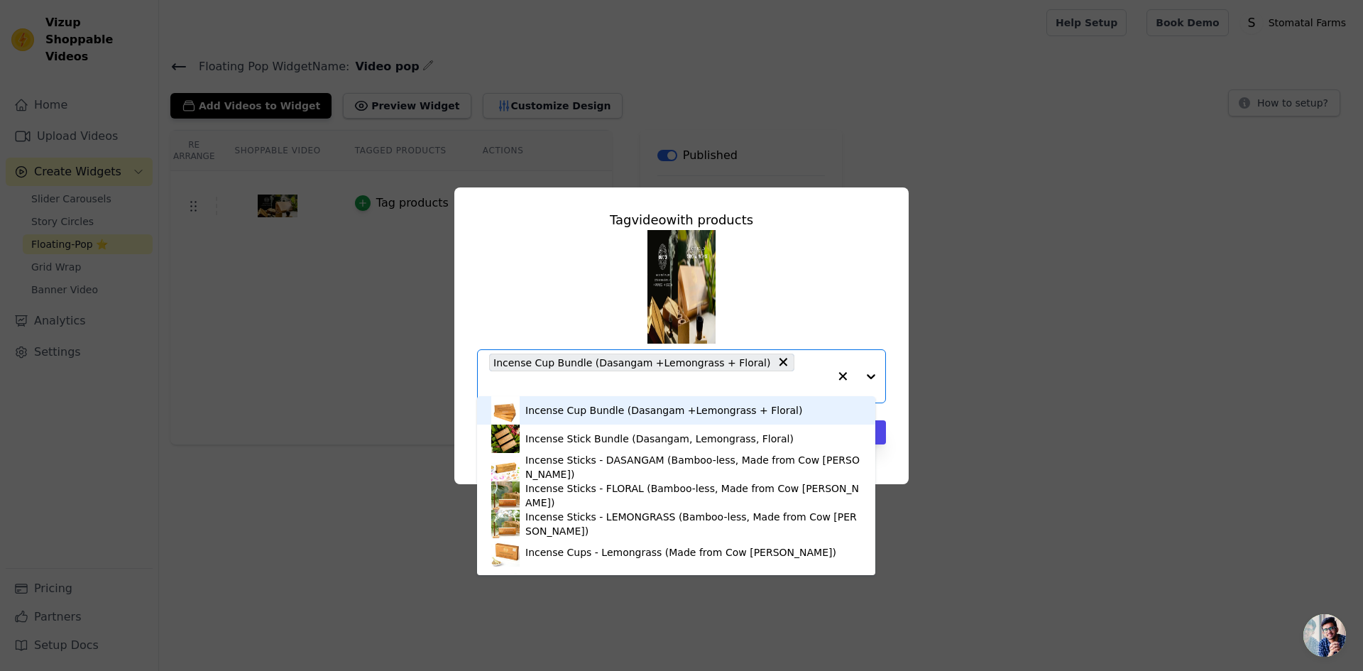
click at [710, 421] on div "Incense Cup Bundle (Dasangam +Lemongrass + Floral)" at bounding box center [676, 410] width 370 height 28
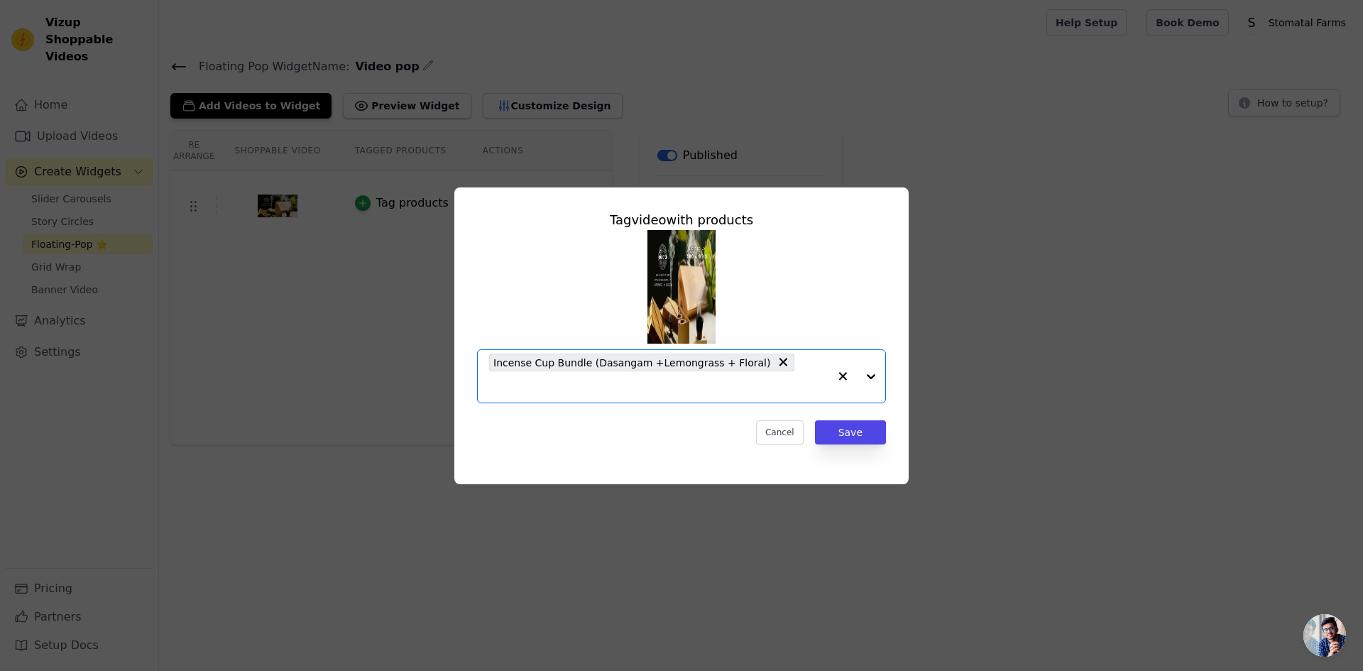
click at [805, 379] on input "text" at bounding box center [658, 386] width 339 height 17
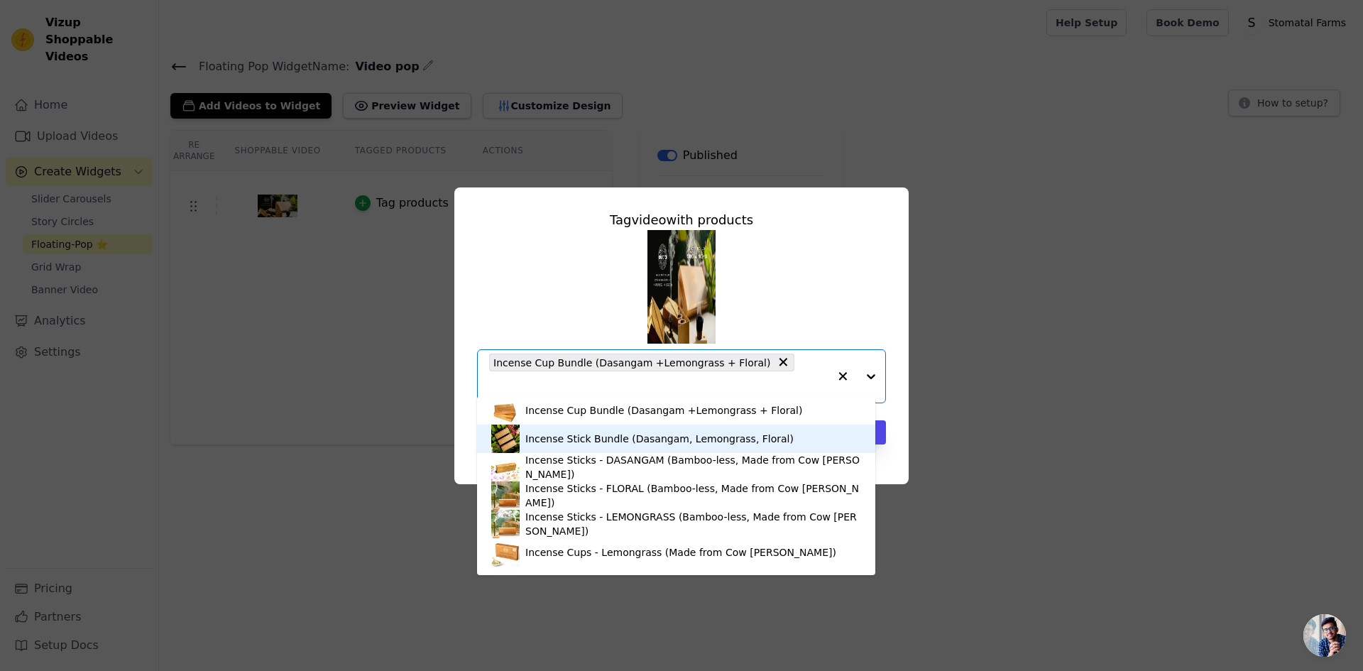
click at [750, 429] on div "Incense Stick Bundle (Dasangam, Lemongrass, Floral)" at bounding box center [676, 438] width 370 height 28
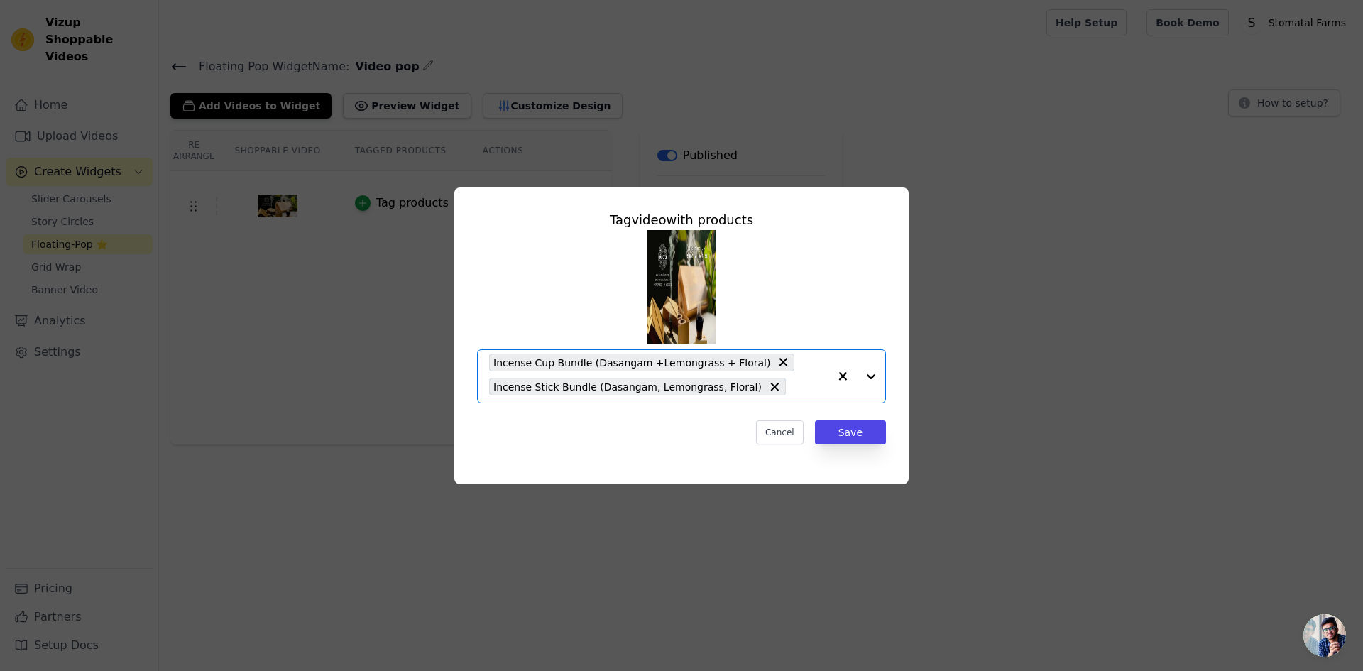
click at [793, 388] on input "text" at bounding box center [810, 386] width 35 height 17
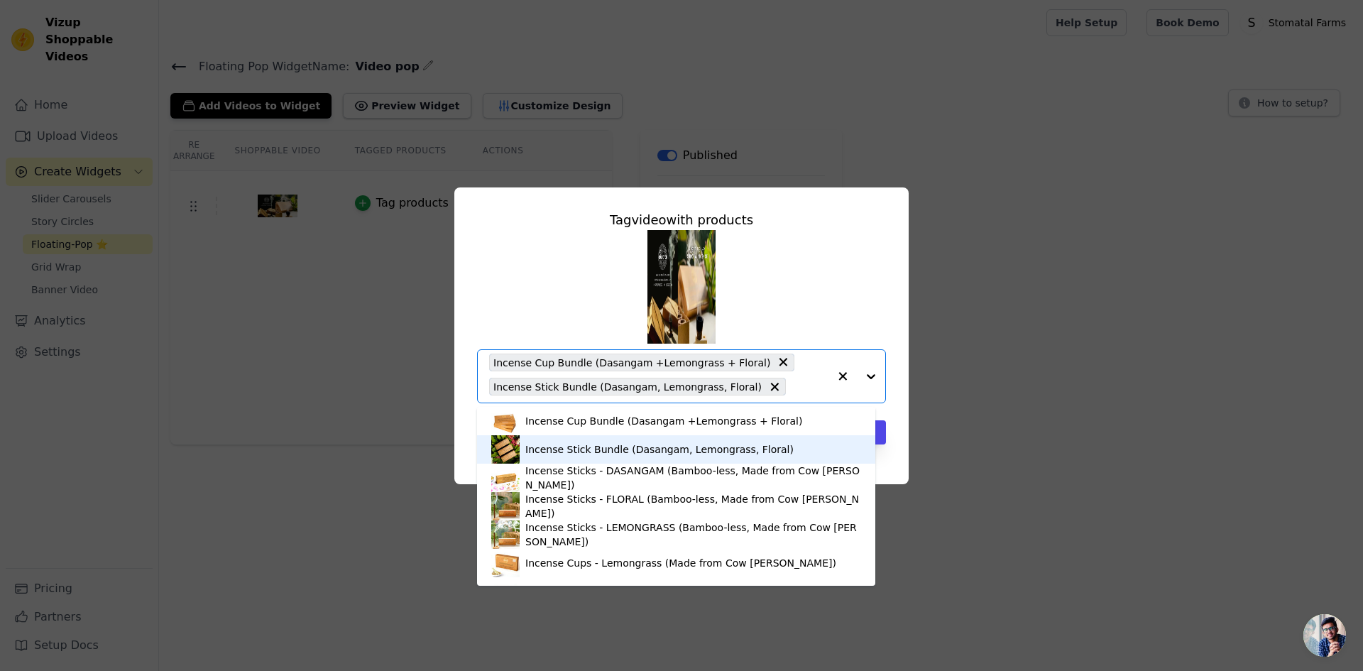
click at [746, 446] on div "Incense Stick Bundle (Dasangam, Lemongrass, Floral)" at bounding box center [659, 449] width 268 height 14
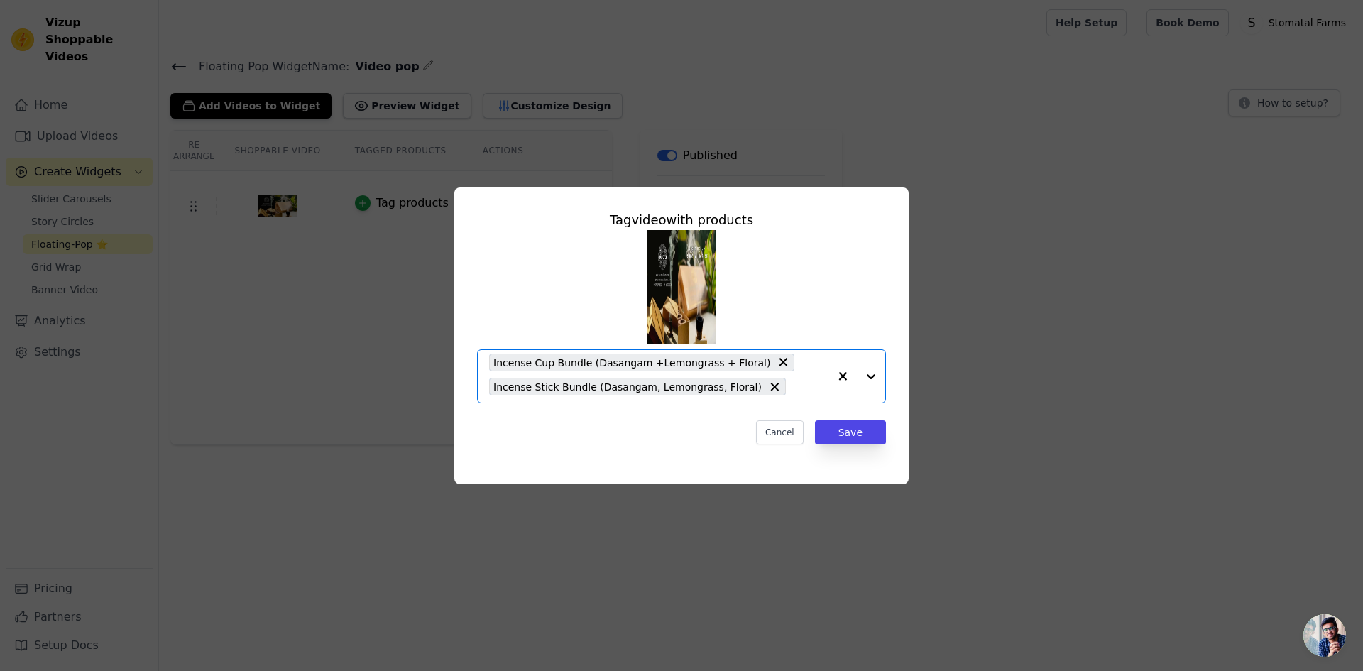
click at [793, 380] on input "text" at bounding box center [810, 386] width 35 height 17
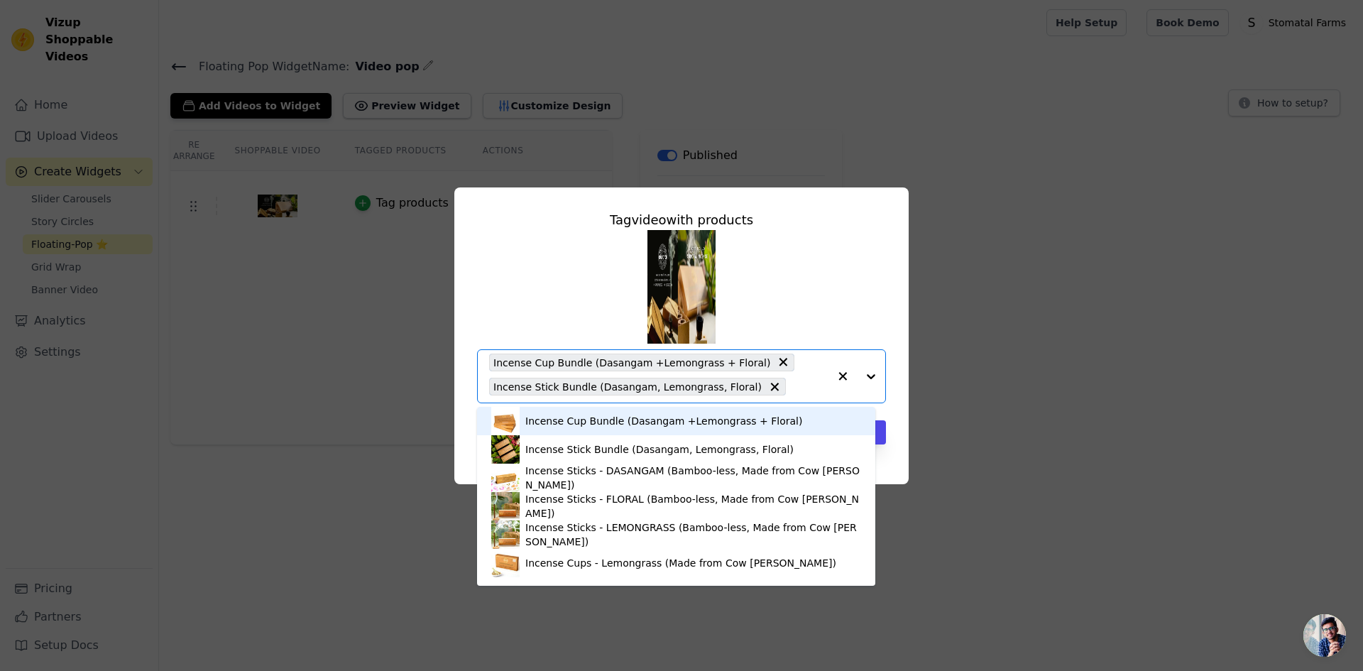
click at [734, 425] on div "Incense Cup Bundle (Dasangam +Lemongrass + Floral)" at bounding box center [663, 421] width 277 height 14
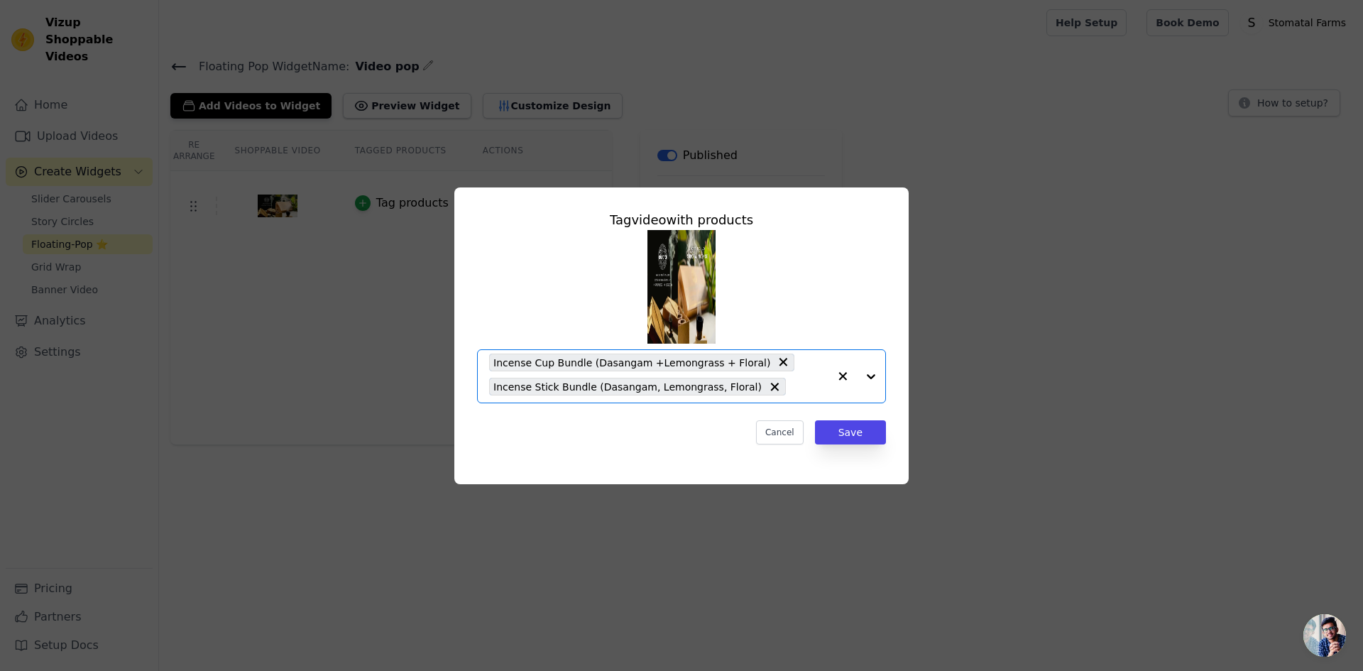
click at [793, 386] on input "text" at bounding box center [810, 386] width 35 height 17
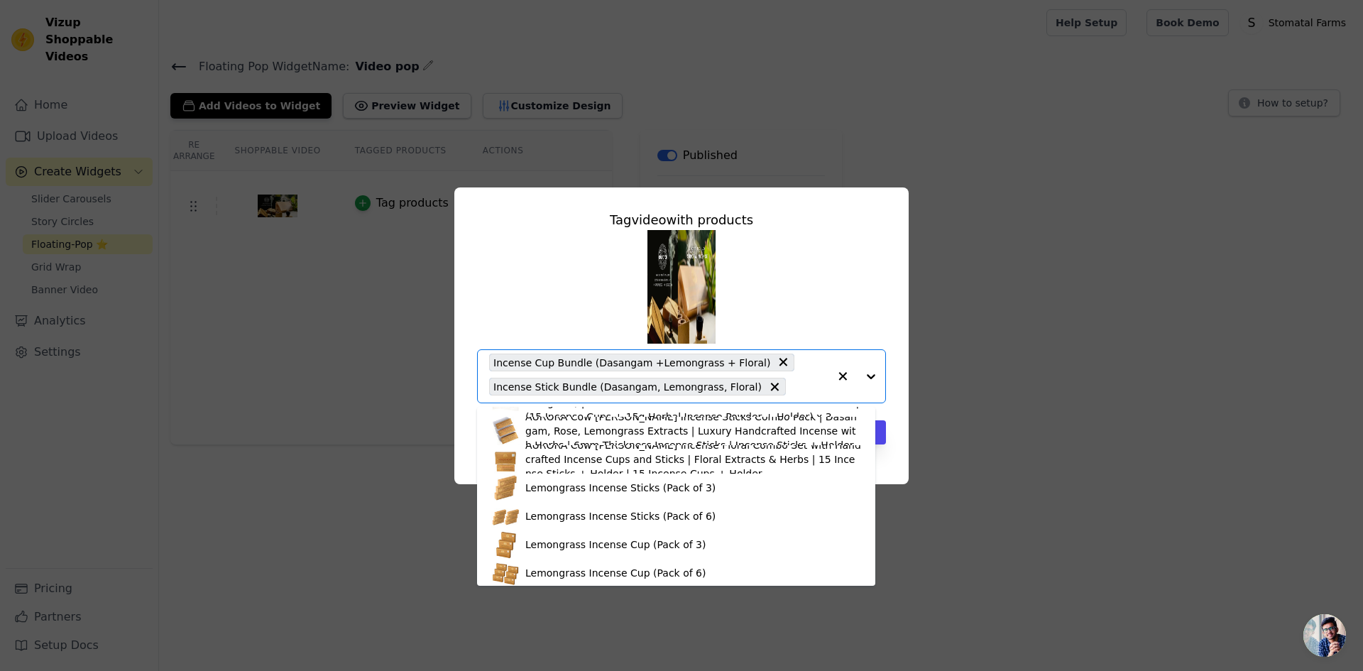
scroll to position [24, 0]
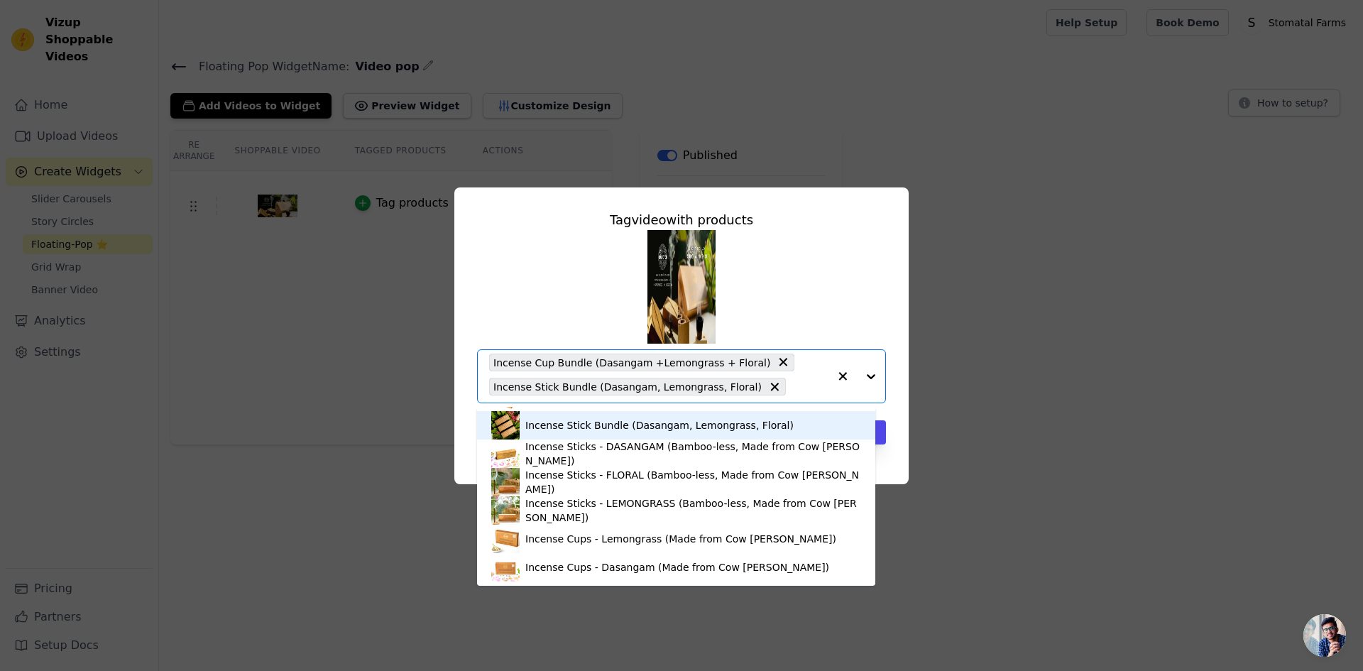
click at [611, 434] on div "Incense Stick Bundle (Dasangam, Lemongrass, Floral)" at bounding box center [676, 425] width 370 height 28
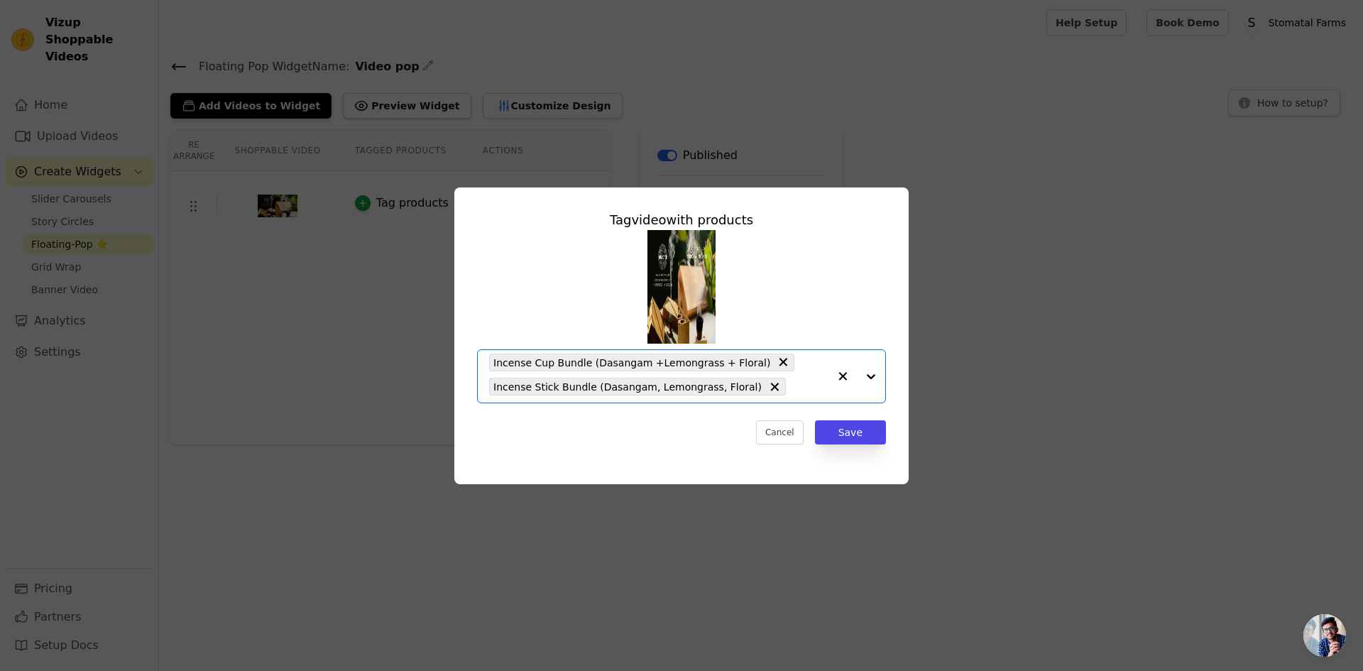
click at [843, 377] on icon "button" at bounding box center [843, 376] width 9 height 9
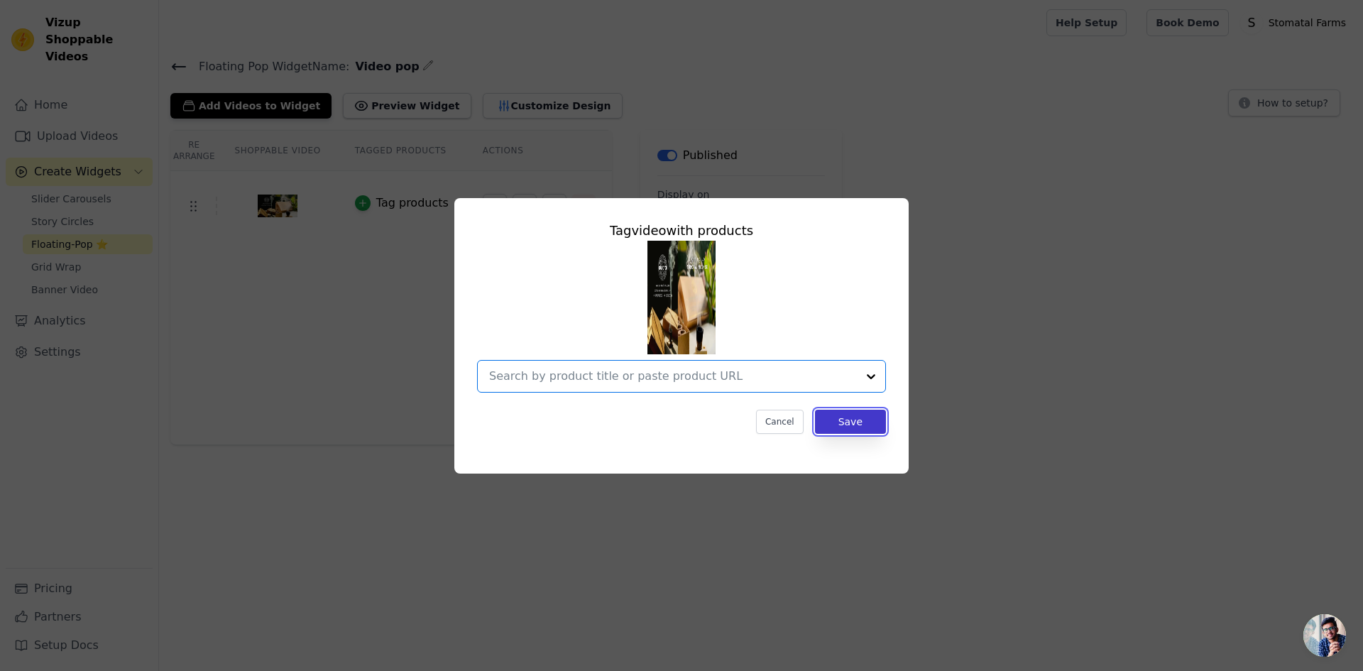
click at [830, 423] on button "Save" at bounding box center [850, 422] width 71 height 24
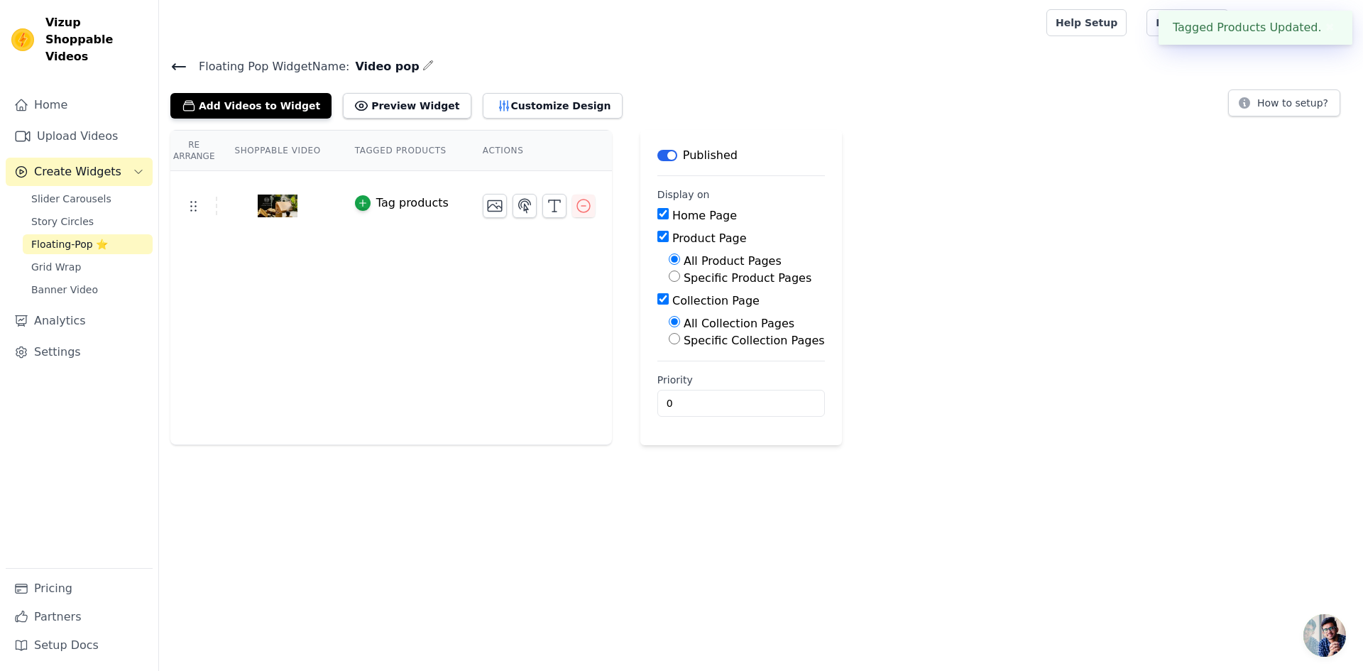
click at [1038, 375] on div "Re Arrange Shoppable Video Tagged Products Actions Tag products Save Videos In …" at bounding box center [761, 287] width 1204 height 315
click at [373, 106] on button "Preview Widget" at bounding box center [407, 106] width 128 height 26
drag, startPoint x: 463, startPoint y: 112, endPoint x: 498, endPoint y: 92, distance: 40.4
click at [498, 92] on div "Add Videos to Widget Preview Widget Customize Design" at bounding box center [401, 102] width 463 height 31
click at [496, 106] on button "Customize Design" at bounding box center [553, 106] width 140 height 26
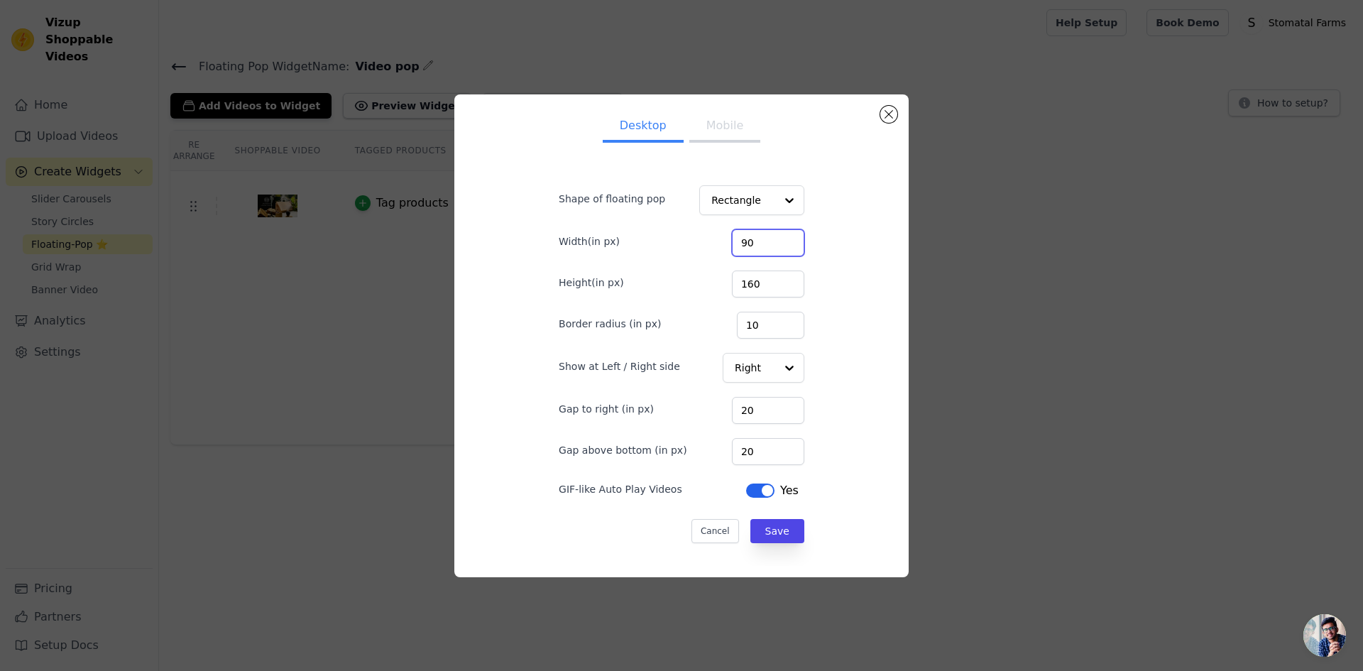
drag, startPoint x: 752, startPoint y: 237, endPoint x: 722, endPoint y: 238, distance: 30.5
click at [732, 238] on input "90" at bounding box center [768, 242] width 72 height 27
type input "120"
drag, startPoint x: 766, startPoint y: 282, endPoint x: 657, endPoint y: 285, distance: 109.3
click at [657, 285] on div "Height(in px) 160" at bounding box center [682, 283] width 246 height 30
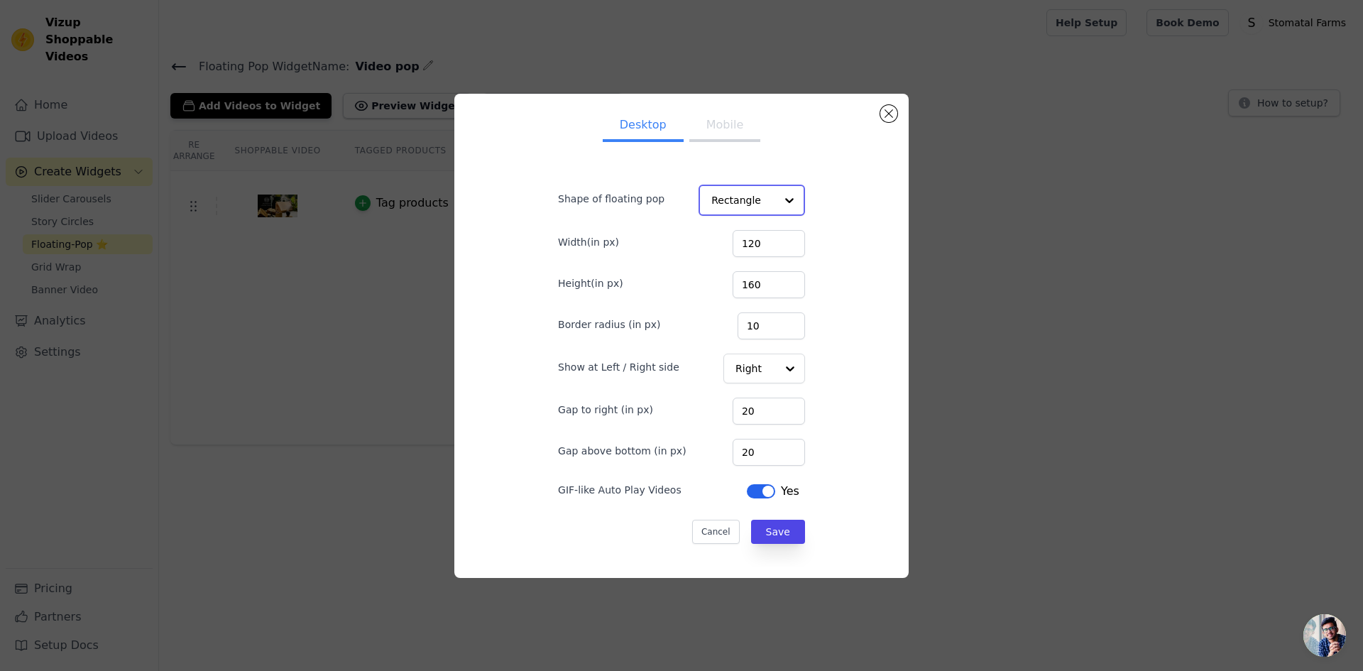
click at [729, 213] on input "Shape of floating pop" at bounding box center [743, 200] width 64 height 28
click at [723, 237] on div "Rectangle" at bounding box center [748, 234] width 100 height 30
click at [765, 529] on button "Save" at bounding box center [777, 531] width 54 height 24
click at [717, 146] on ul "Desktop Mobile" at bounding box center [681, 125] width 291 height 43
click at [720, 136] on button "Mobile" at bounding box center [724, 125] width 71 height 31
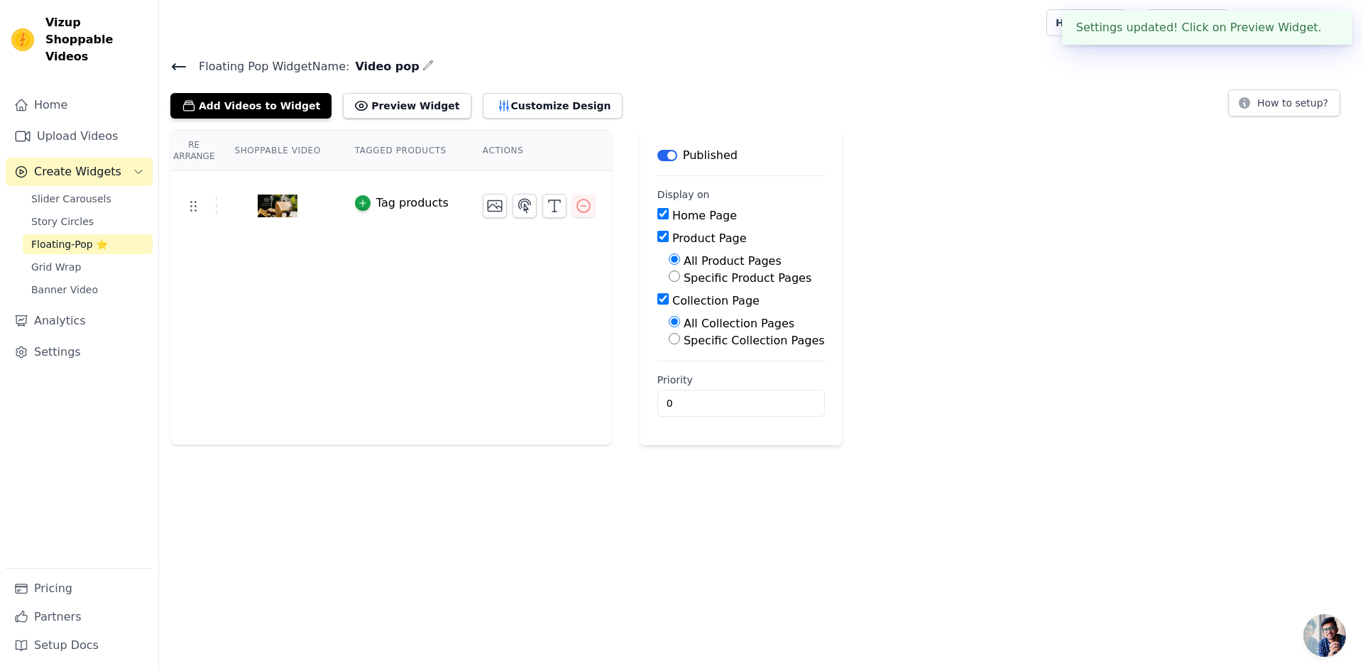
click at [1019, 262] on div "Re Arrange Shoppable Video Tagged Products Actions Tag products Save Videos In …" at bounding box center [761, 287] width 1204 height 315
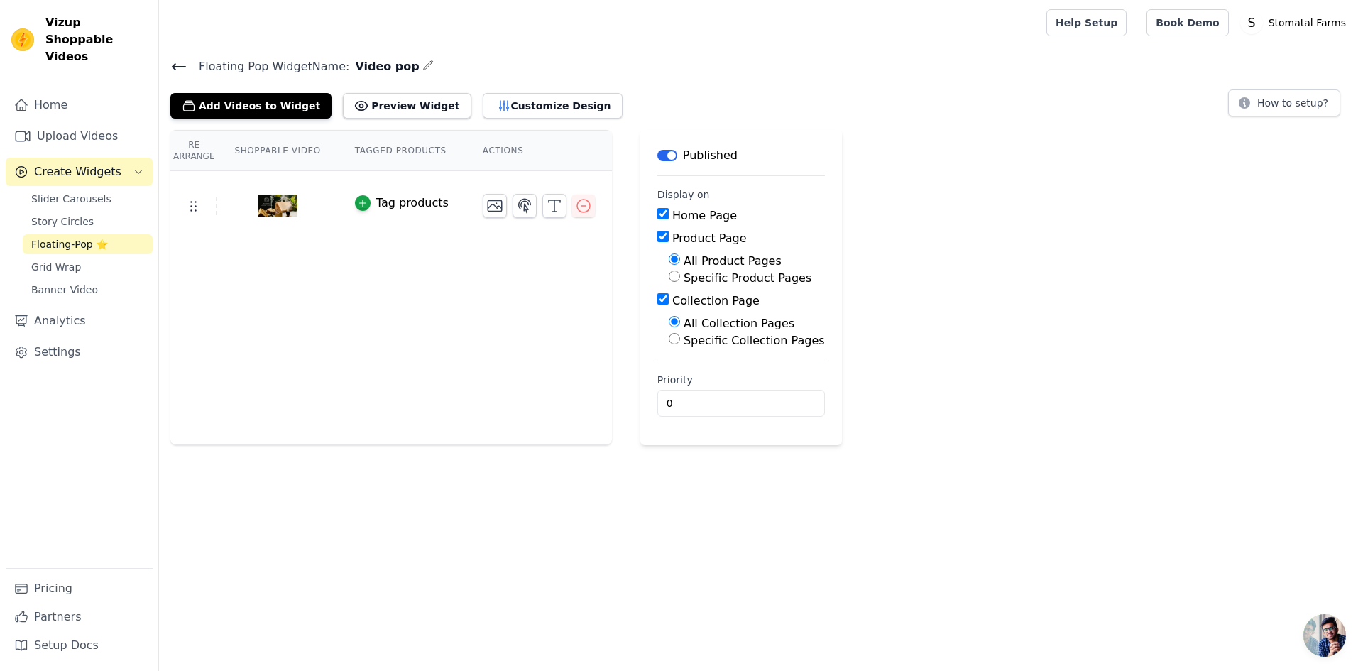
click at [669, 280] on input "Specific Product Pages" at bounding box center [674, 275] width 11 height 11
radio input "true"
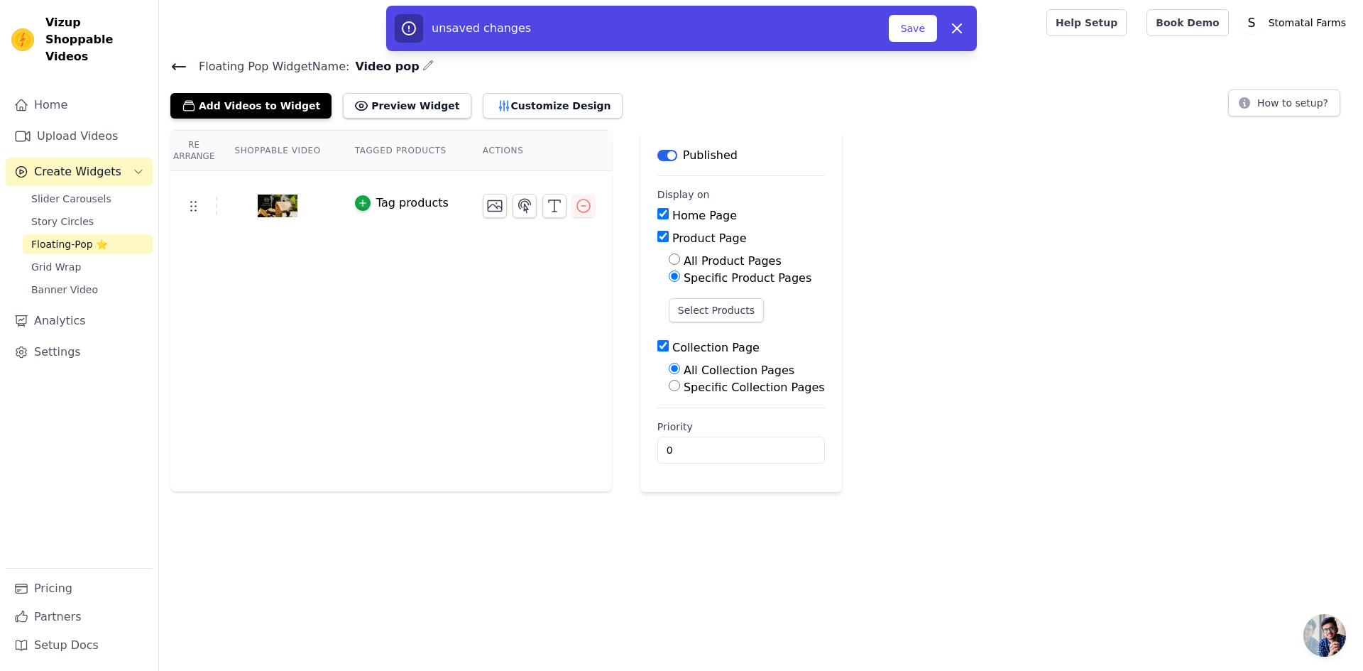
click at [669, 280] on input "Specific Product Pages" at bounding box center [674, 275] width 11 height 11
click at [669, 263] on input "All Product Pages" at bounding box center [674, 258] width 11 height 11
radio input "true"
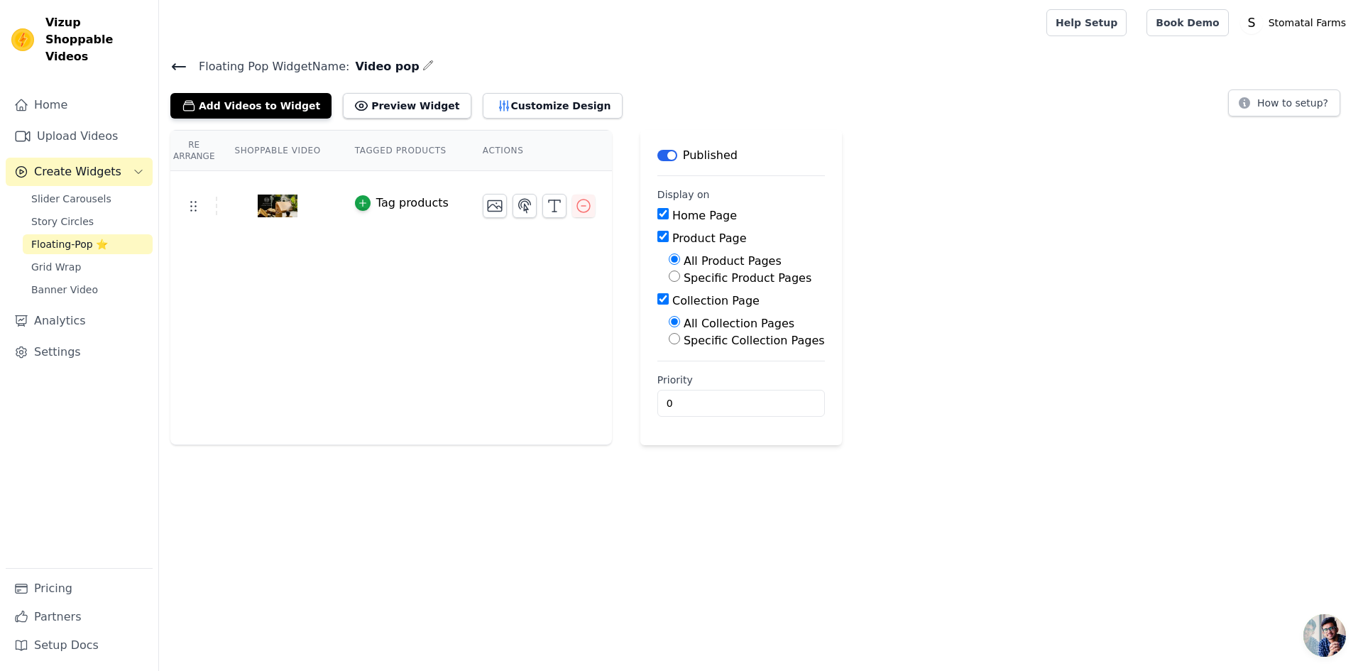
click at [672, 240] on label "Product Page" at bounding box center [709, 237] width 75 height 13
click at [657, 240] on input "Product Page" at bounding box center [662, 236] width 11 height 11
checkbox input "false"
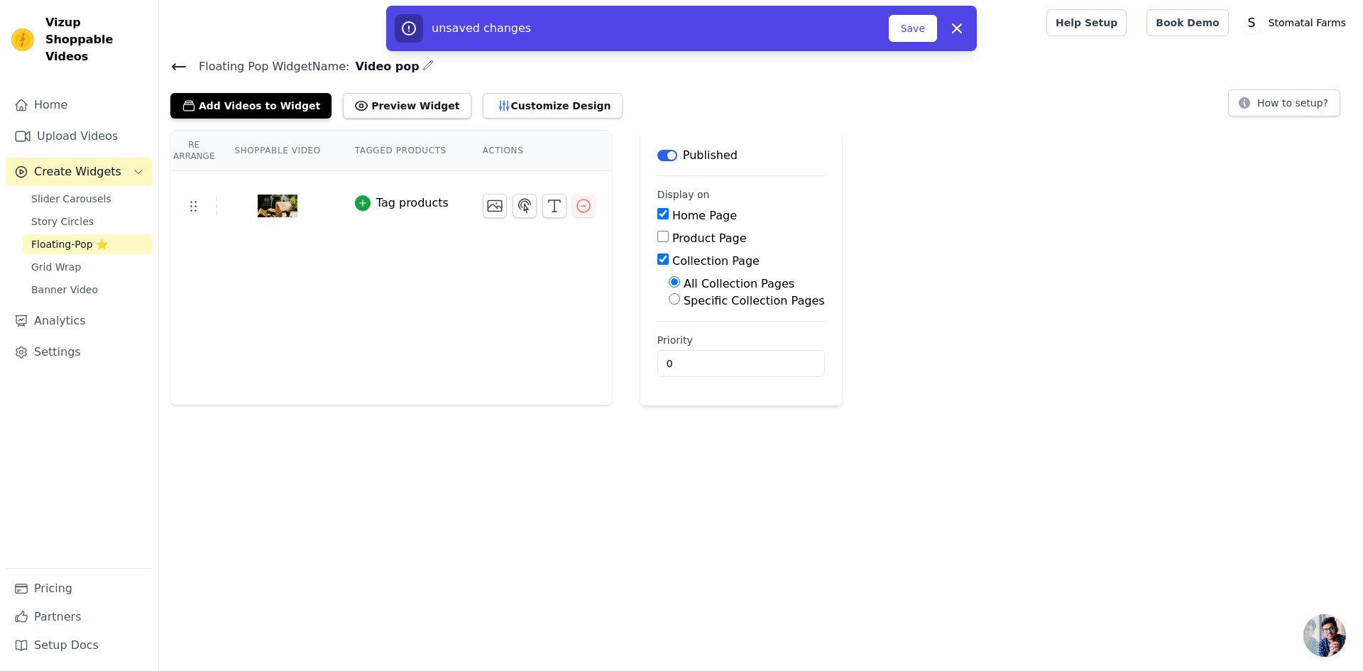
click at [657, 265] on div "Collection Page" at bounding box center [741, 261] width 168 height 17
click at [657, 258] on input "Collection Page" at bounding box center [662, 258] width 11 height 11
checkbox input "false"
click at [931, 29] on button "Save" at bounding box center [913, 28] width 48 height 27
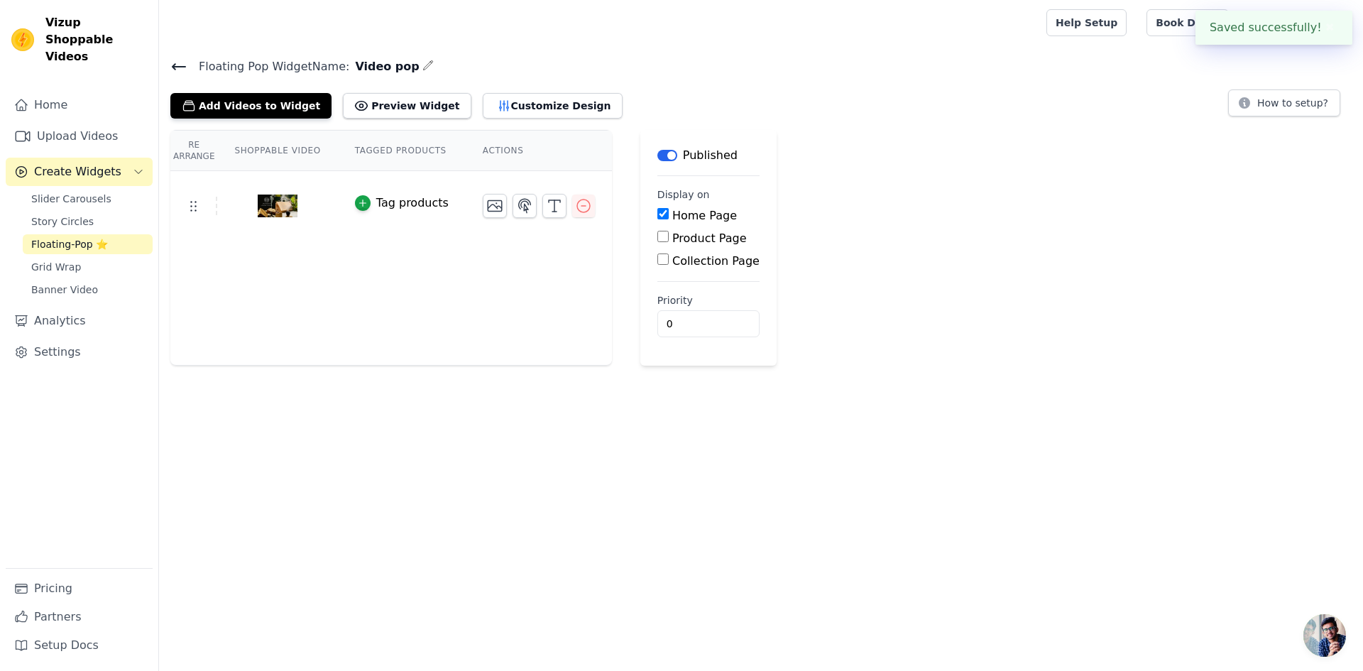
click at [904, 33] on div at bounding box center [599, 22] width 859 height 45
click at [358, 204] on icon "button" at bounding box center [363, 203] width 10 height 10
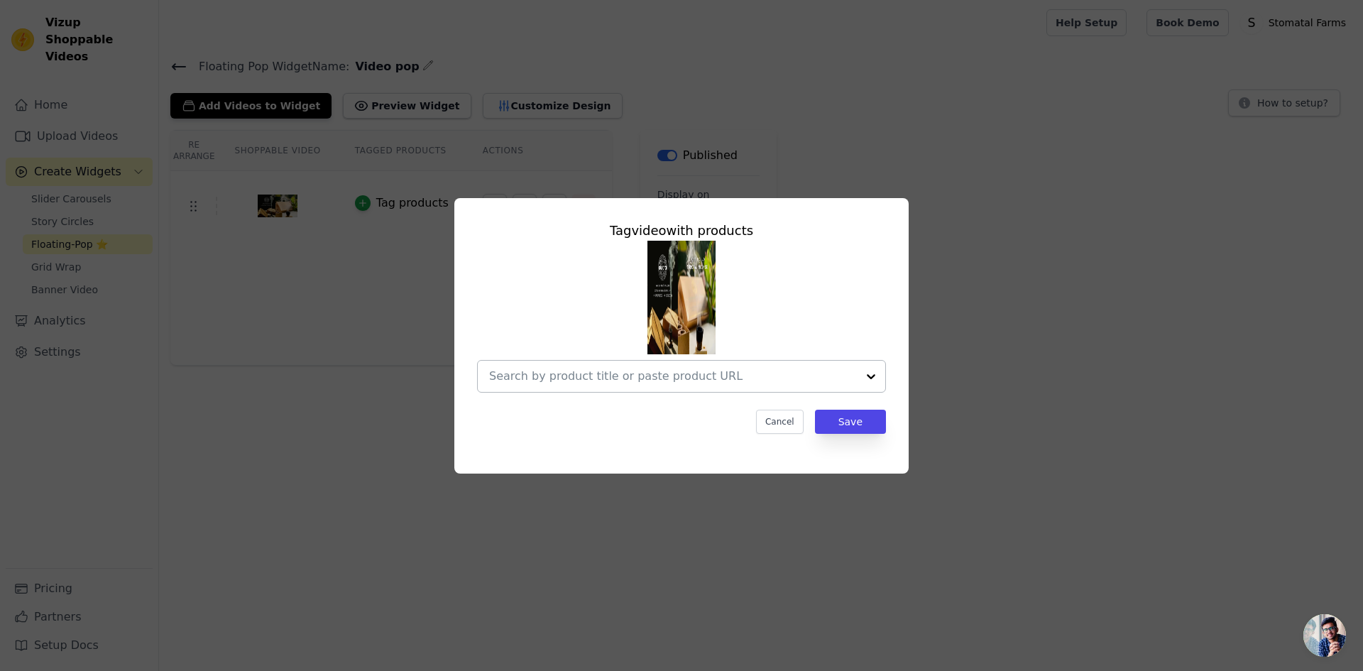
click at [736, 368] on input "text" at bounding box center [673, 376] width 368 height 17
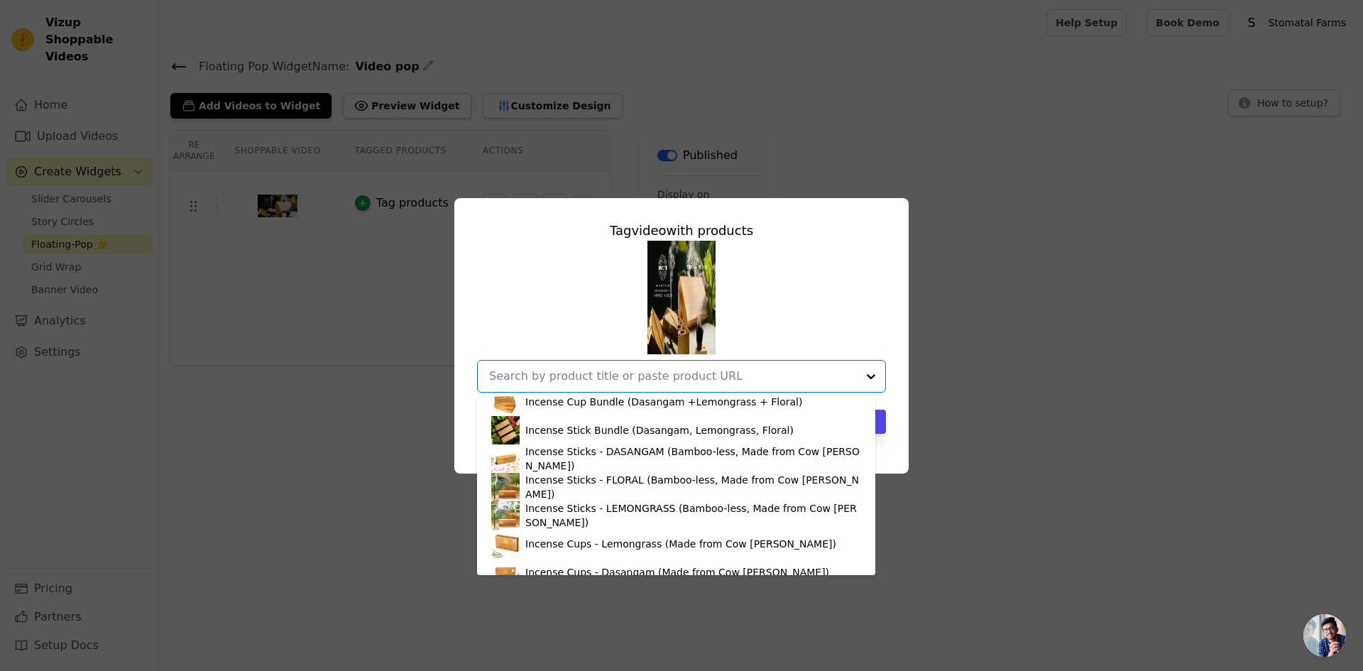
scroll to position [0, 0]
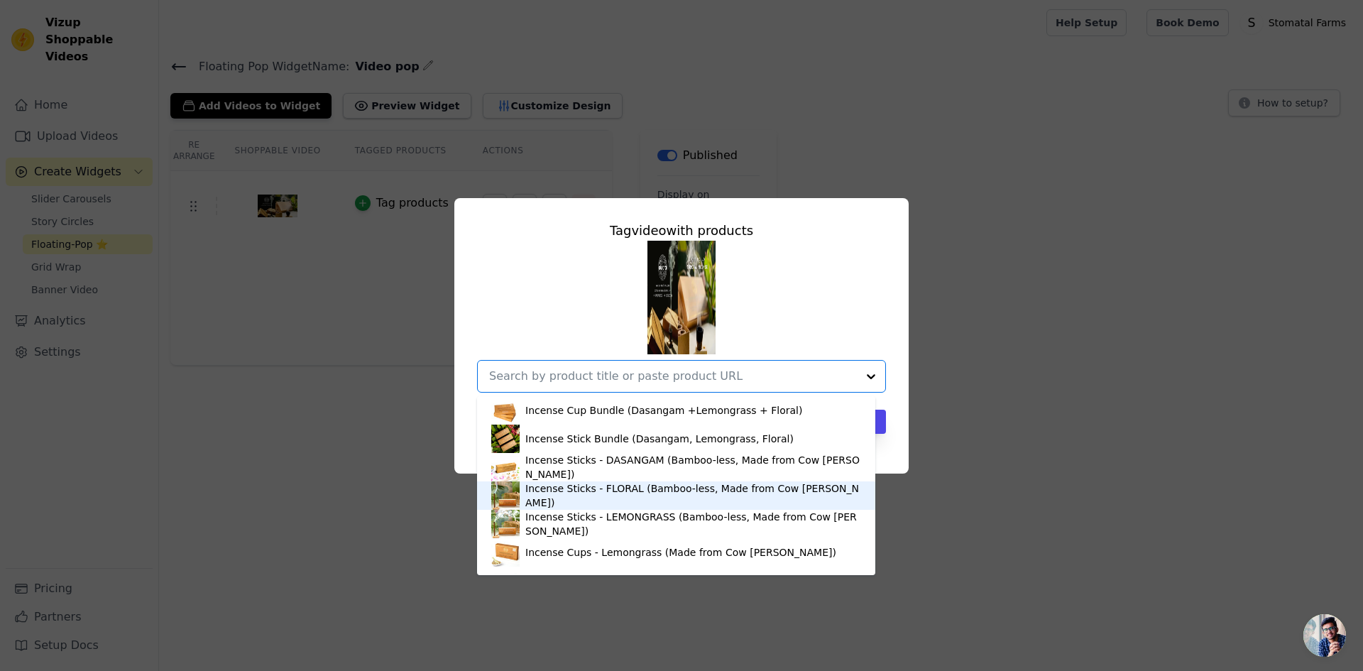
click at [605, 498] on div "Incense Sticks - FLORAL (Bamboo-less, Made from Cow [PERSON_NAME])" at bounding box center [693, 495] width 336 height 28
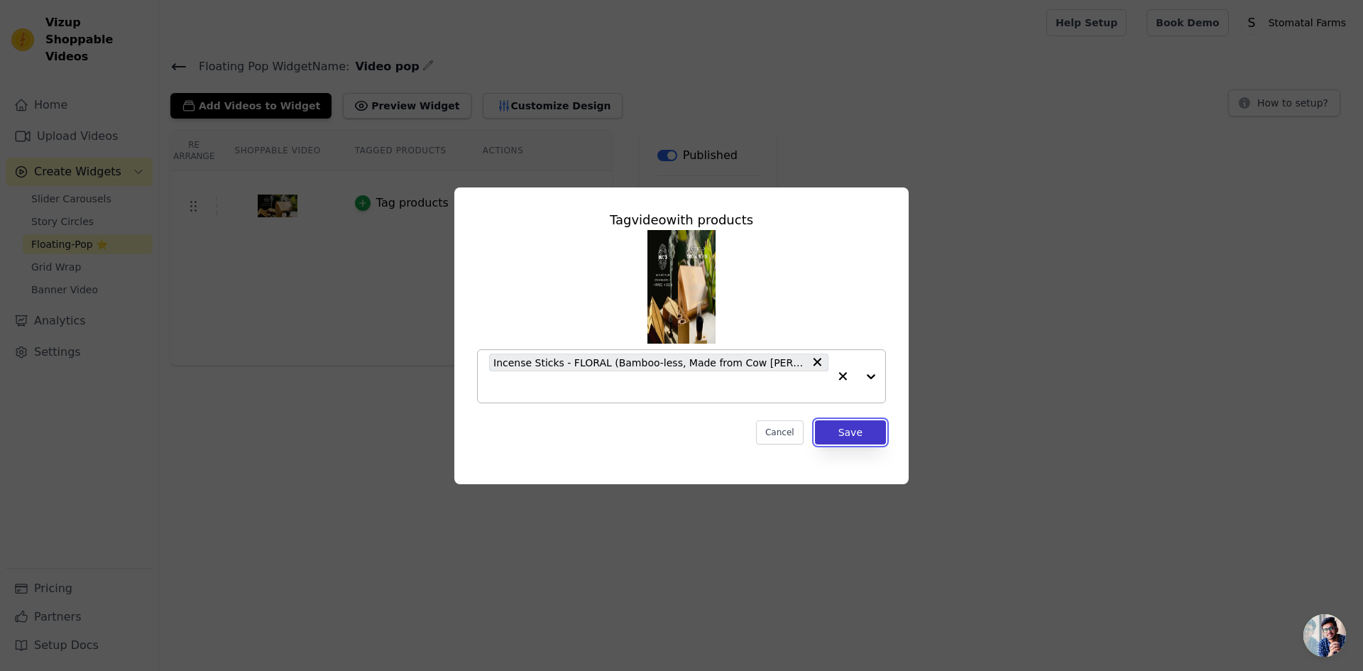
click at [868, 420] on button "Save" at bounding box center [850, 432] width 71 height 24
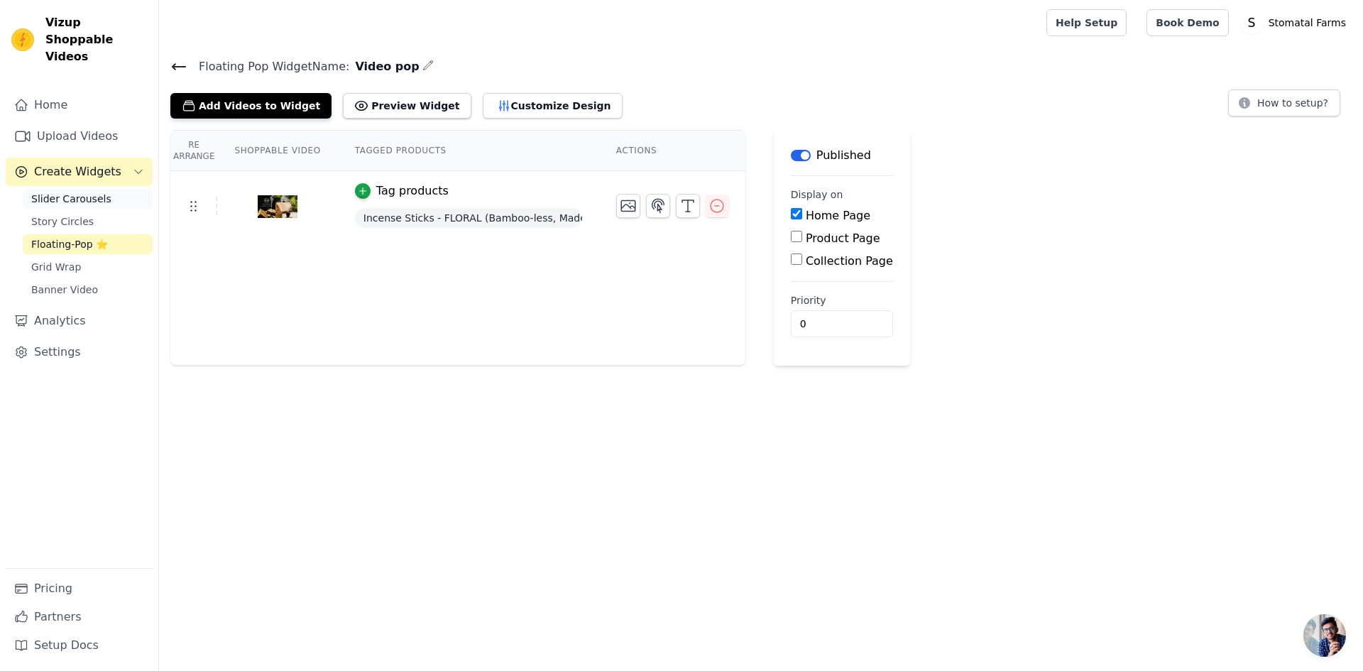
click at [73, 192] on span "Slider Carousels" at bounding box center [71, 199] width 80 height 14
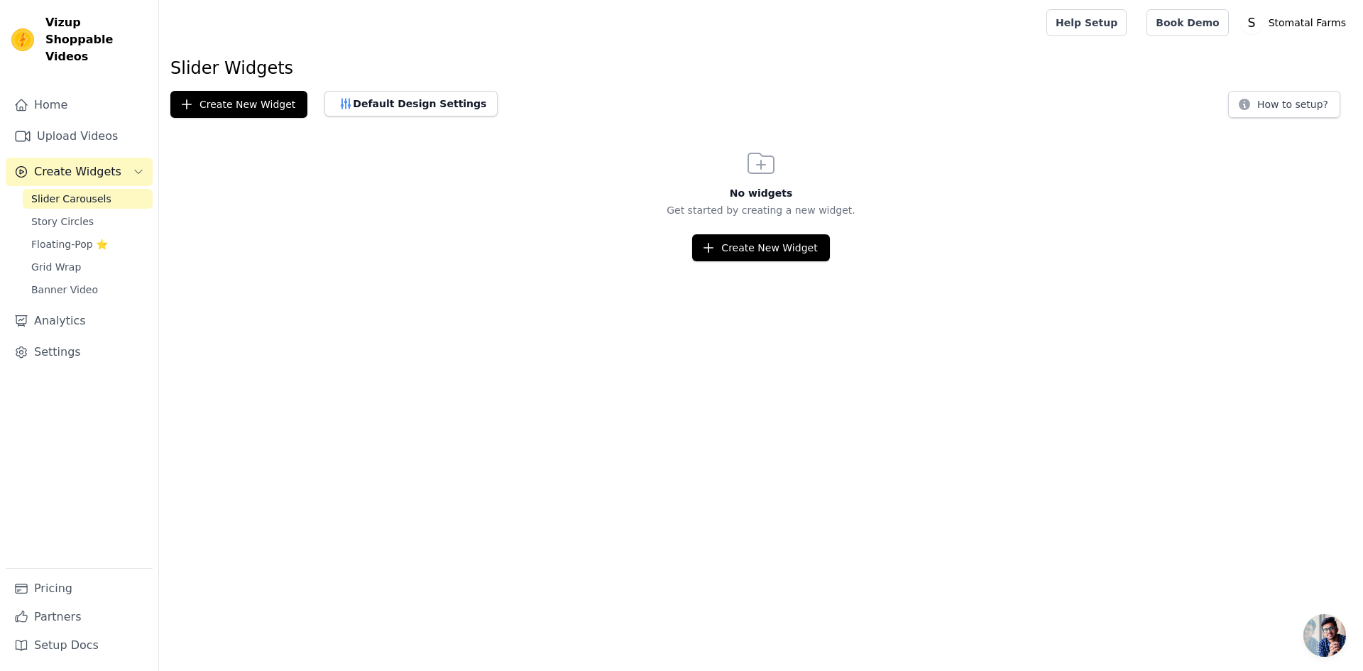
click at [652, 242] on div "Create New Widget" at bounding box center [761, 247] width 1204 height 27
